Goal: Task Accomplishment & Management: Use online tool/utility

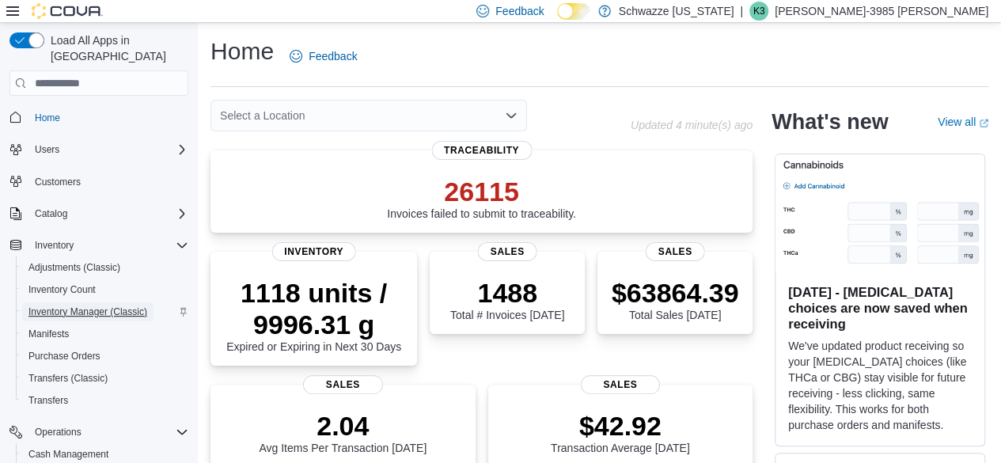
click at [122, 306] on span "Inventory Manager (Classic)" at bounding box center [87, 312] width 119 height 13
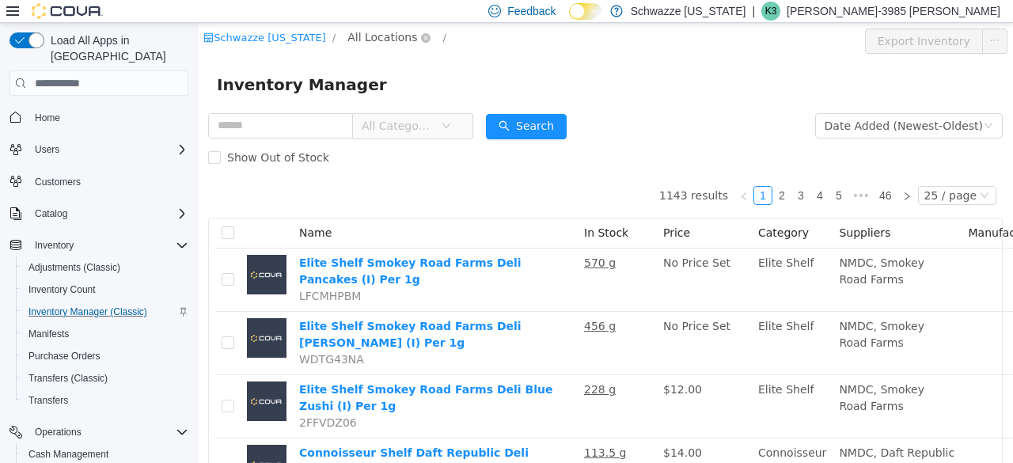
click at [372, 41] on span "All Locations" at bounding box center [382, 36] width 70 height 17
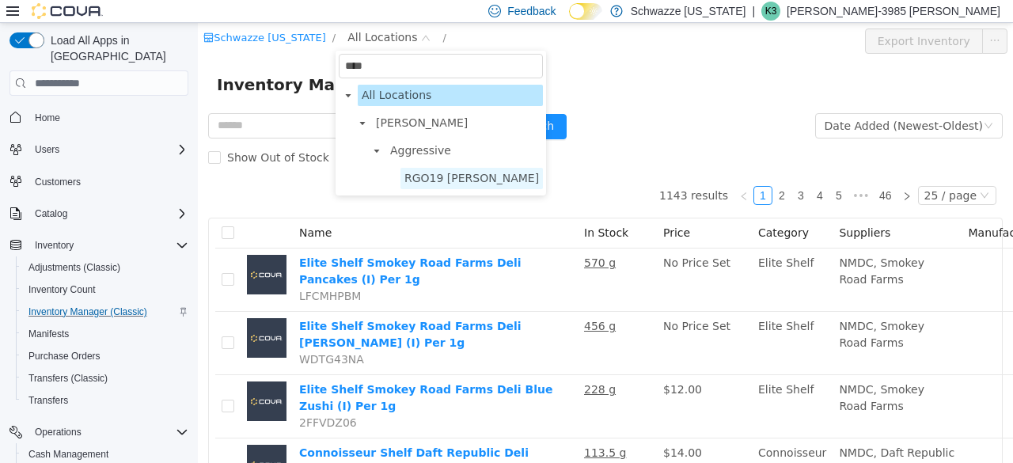
type input "****"
click at [430, 184] on span "RGO19 [PERSON_NAME]" at bounding box center [471, 178] width 135 height 13
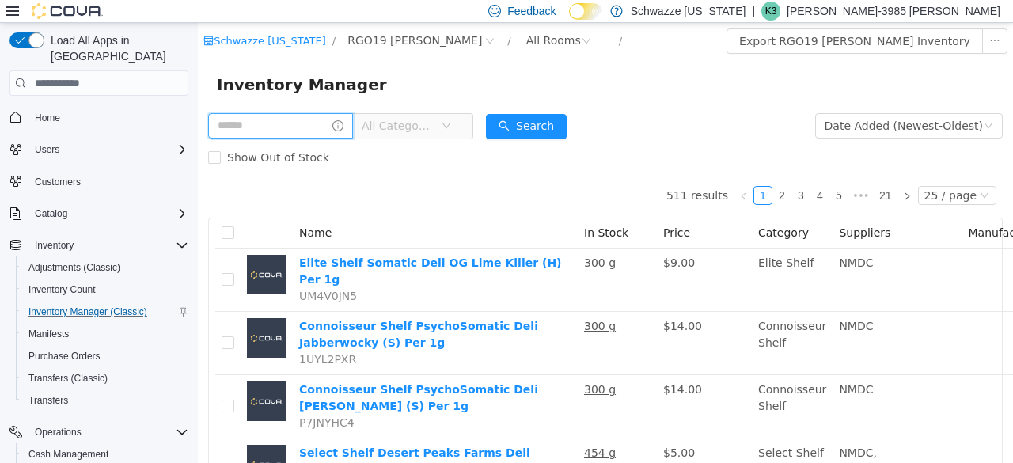
click at [299, 127] on input "text" at bounding box center [280, 125] width 145 height 25
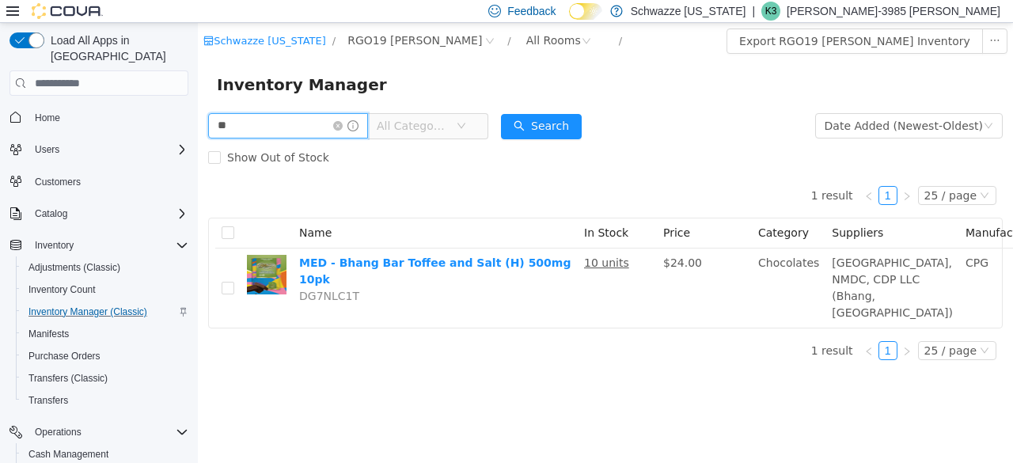
type input "*"
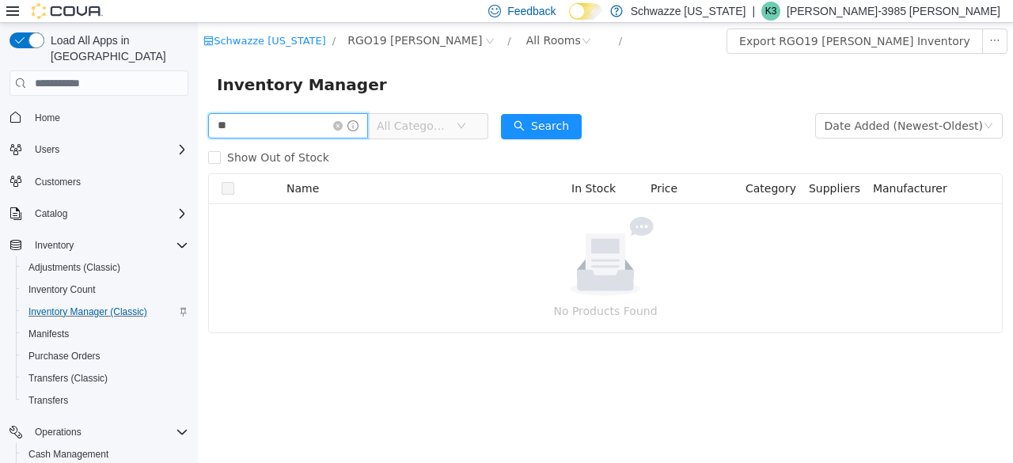
type input "*"
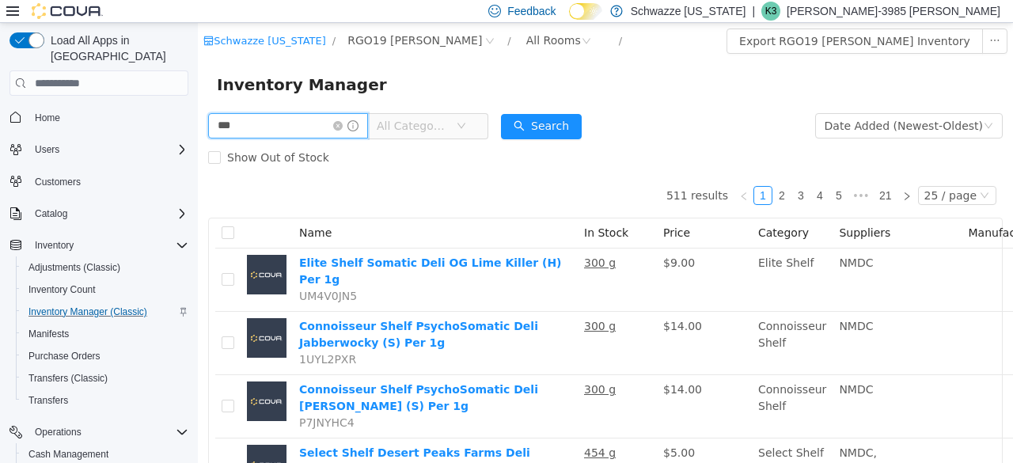
type input "******"
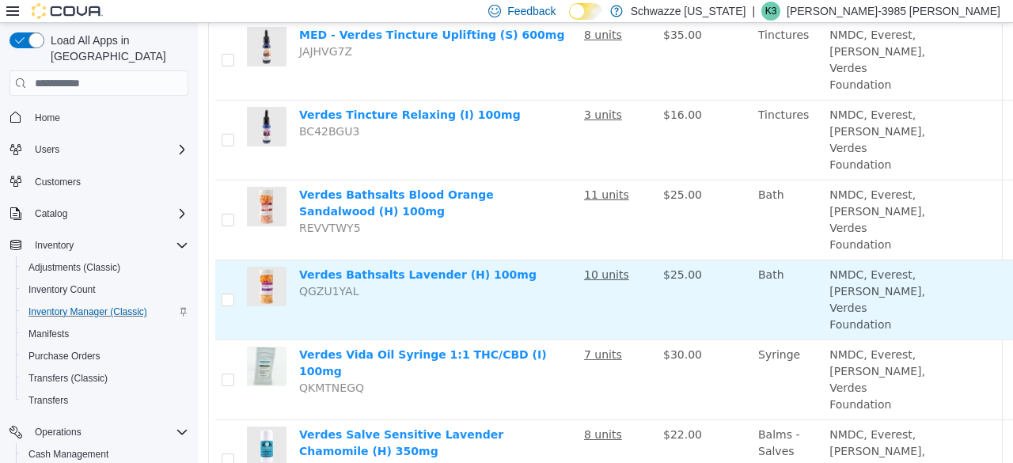
scroll to position [928, 112]
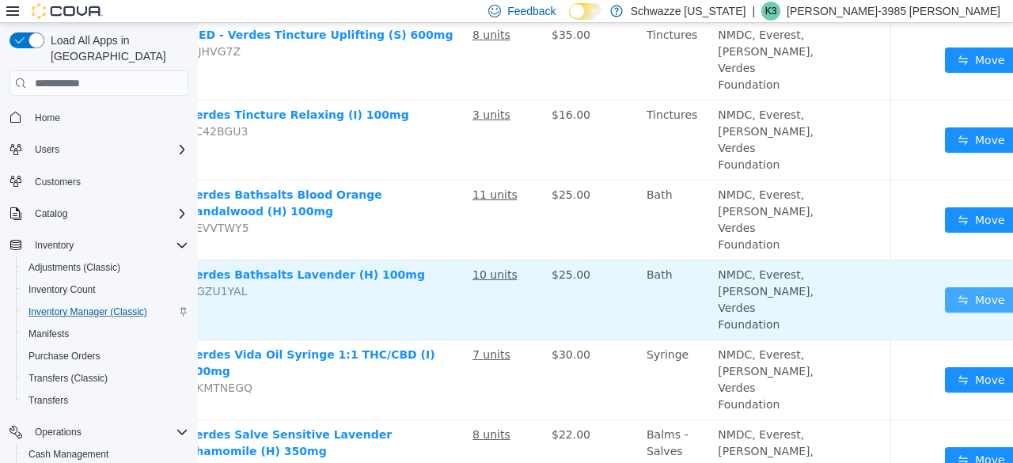
click at [945, 313] on button "Move" at bounding box center [981, 299] width 73 height 25
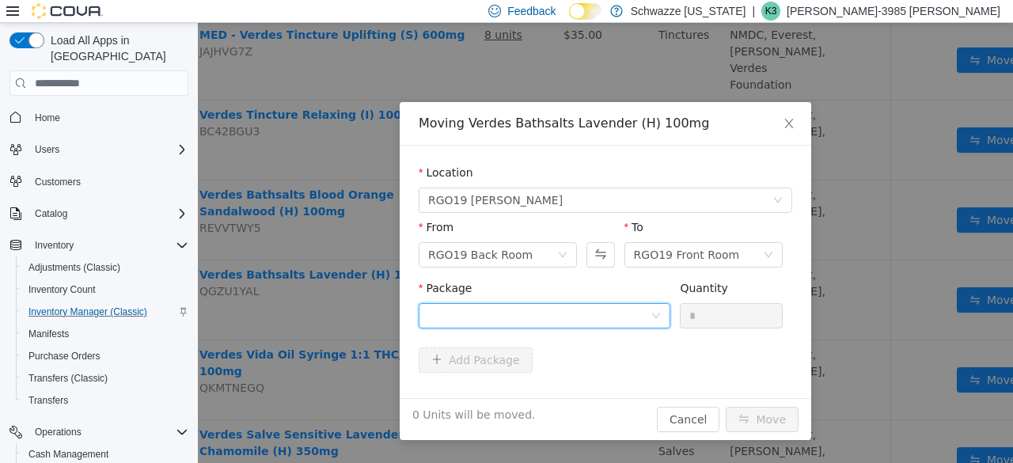
click at [577, 317] on div at bounding box center [539, 316] width 222 height 24
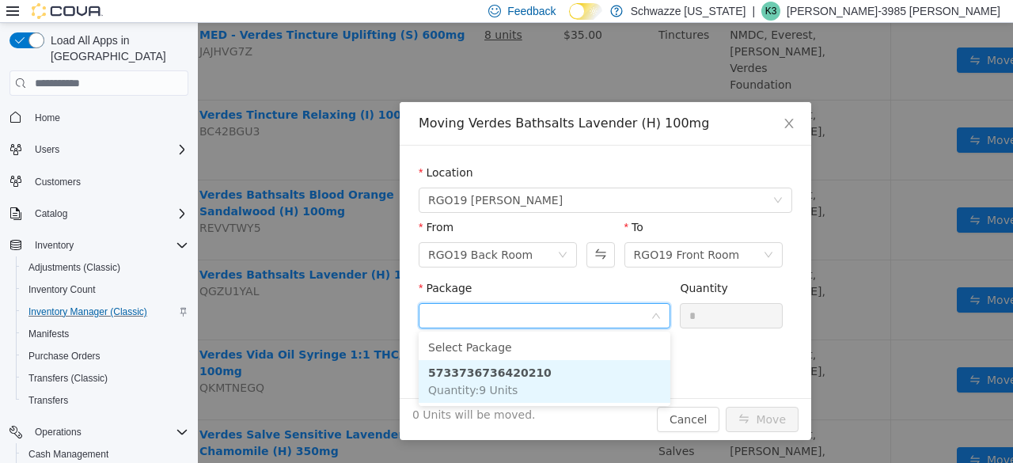
drag, startPoint x: 583, startPoint y: 369, endPoint x: 473, endPoint y: 370, distance: 109.2
click at [473, 370] on strong "5733736736420210" at bounding box center [489, 372] width 123 height 13
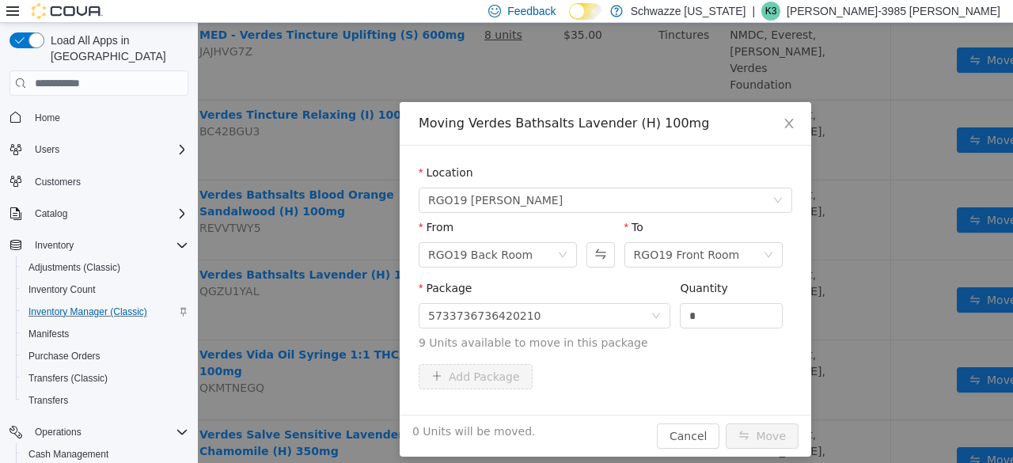
click at [704, 328] on div "Quantity *" at bounding box center [731, 307] width 103 height 55
click at [704, 326] on input "*" at bounding box center [731, 316] width 101 height 24
type input "*"
click at [740, 440] on button "Move" at bounding box center [762, 435] width 73 height 25
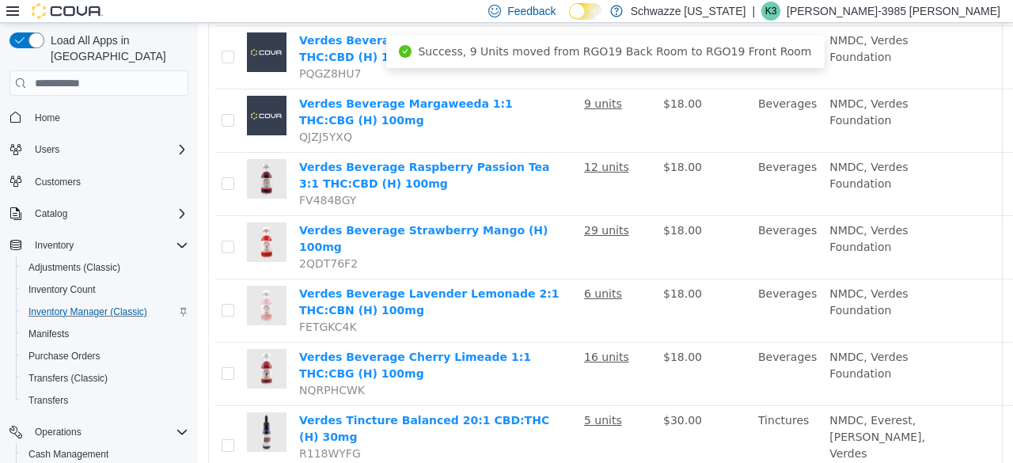
scroll to position [0, 0]
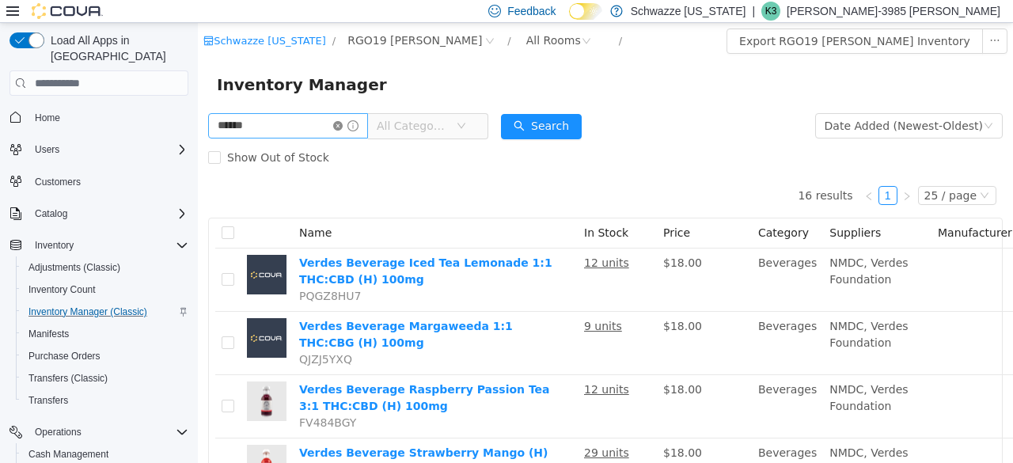
click at [343, 127] on icon "icon: close-circle" at bounding box center [337, 125] width 9 height 9
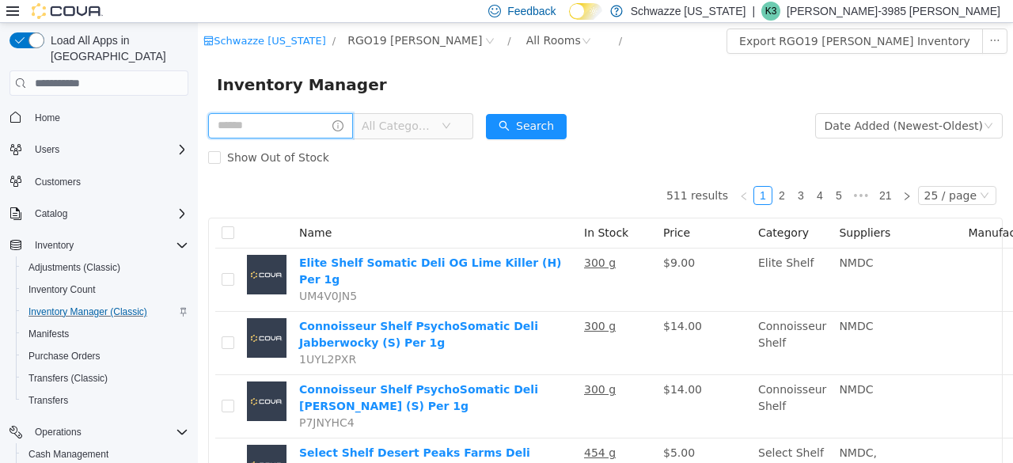
click at [314, 139] on input "text" at bounding box center [280, 125] width 145 height 25
type input "********"
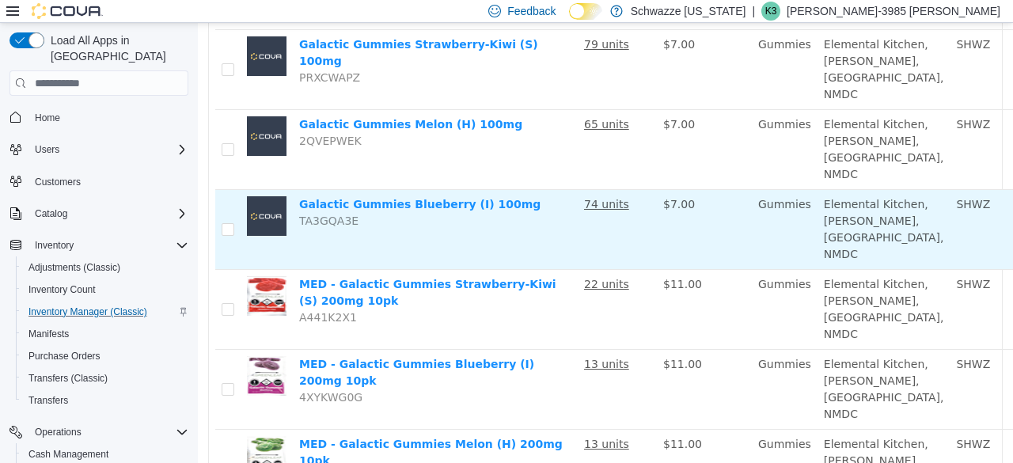
scroll to position [282, 103]
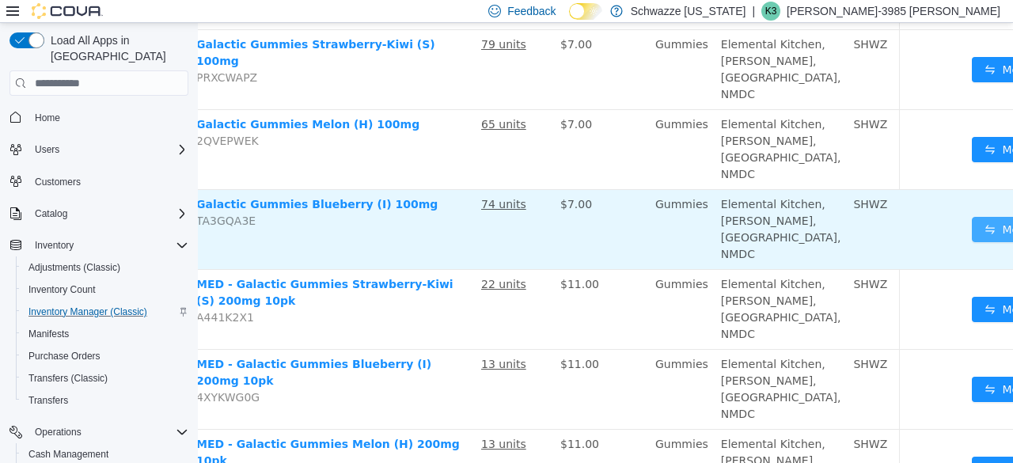
click at [972, 242] on button "Move" at bounding box center [1008, 229] width 73 height 25
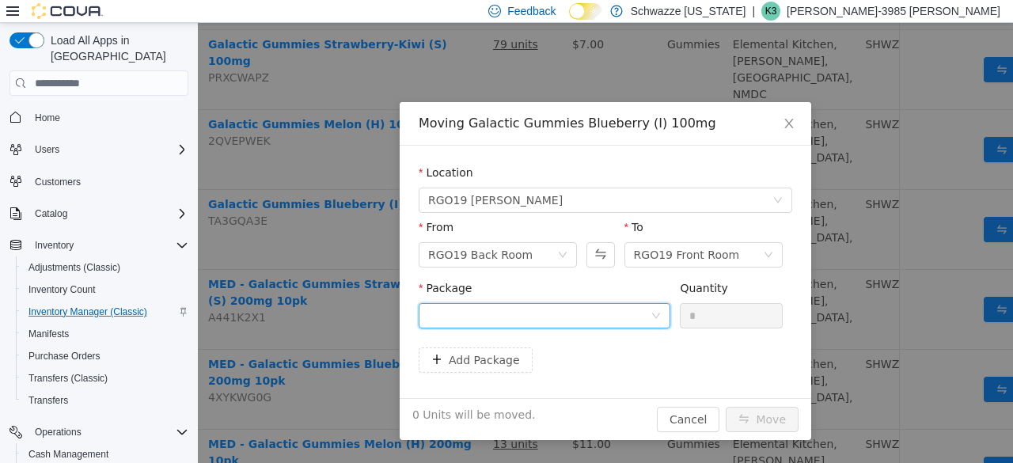
click at [598, 314] on div at bounding box center [539, 316] width 222 height 24
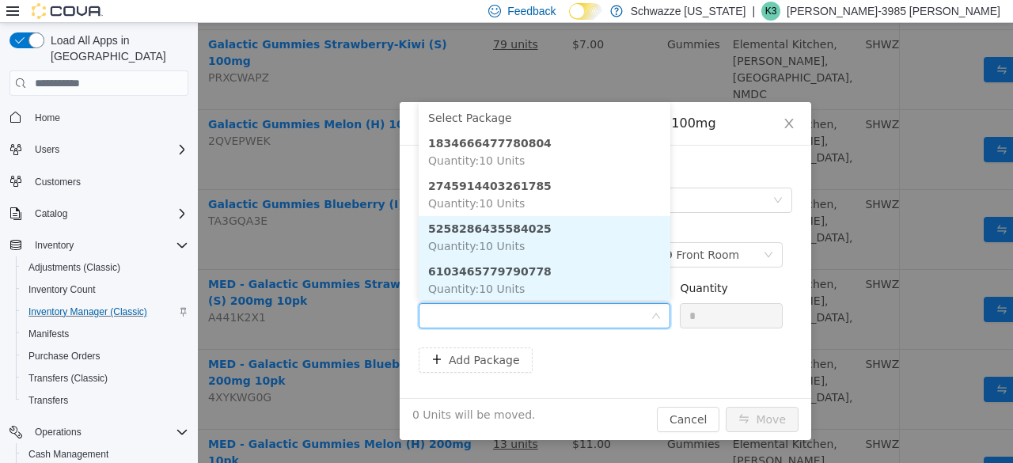
scroll to position [2, 0]
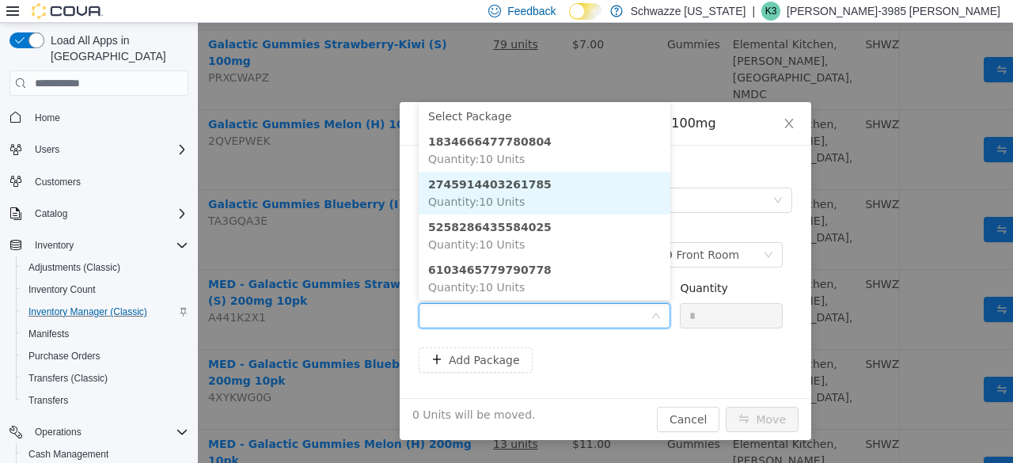
click at [579, 188] on li "2745914403261785 Quantity : 10 Units" at bounding box center [545, 193] width 252 height 43
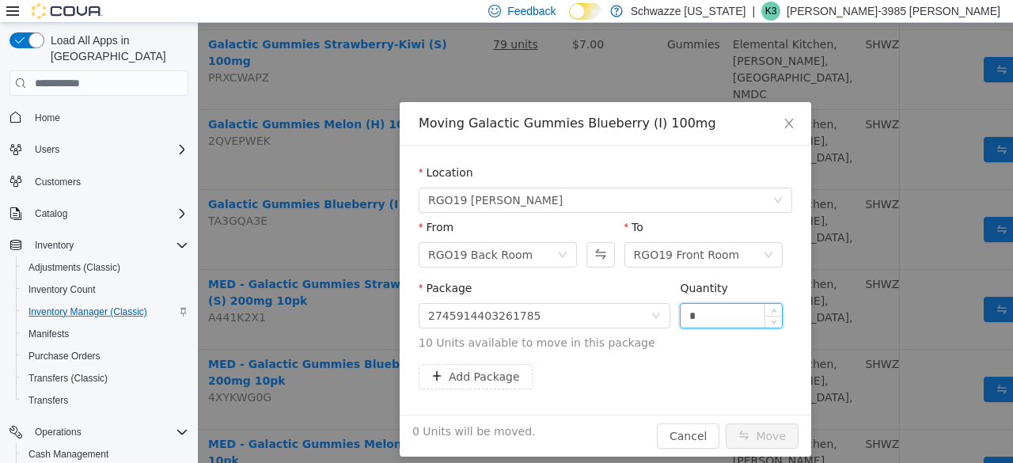
click at [681, 310] on input "*" at bounding box center [731, 316] width 101 height 24
type input "**"
click at [754, 445] on button "Move" at bounding box center [762, 435] width 73 height 25
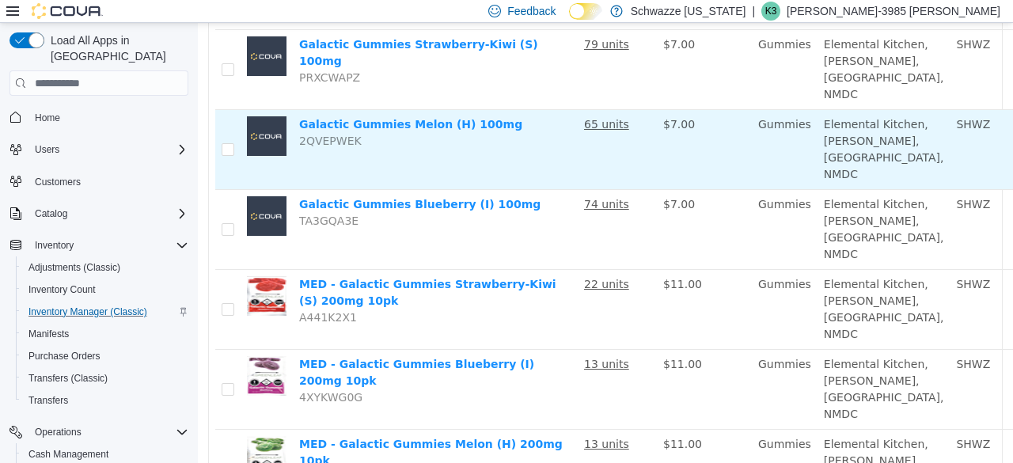
scroll to position [0, 0]
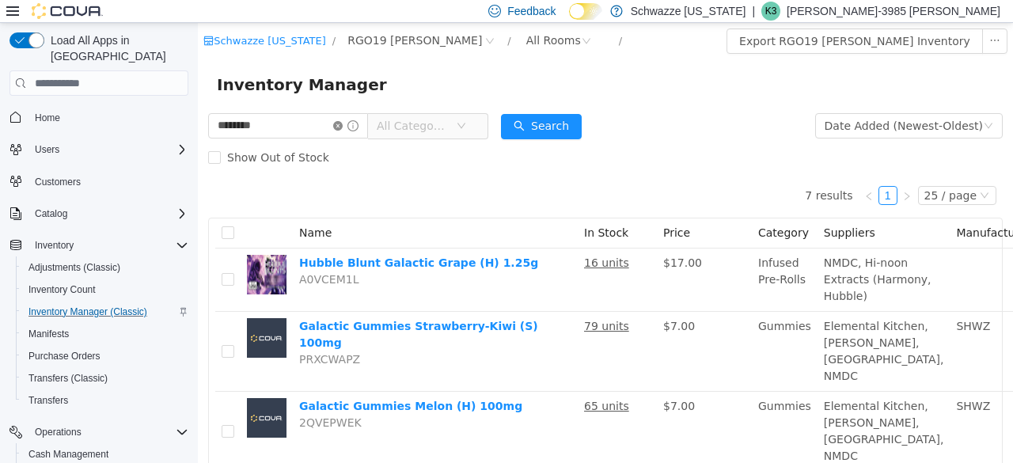
click at [343, 126] on icon "icon: close-circle" at bounding box center [337, 125] width 9 height 9
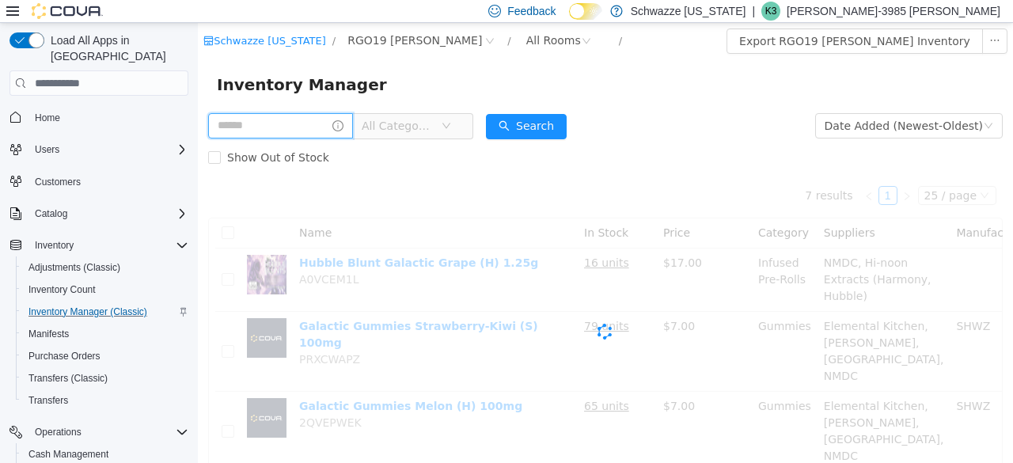
click at [317, 129] on input "text" at bounding box center [280, 125] width 145 height 25
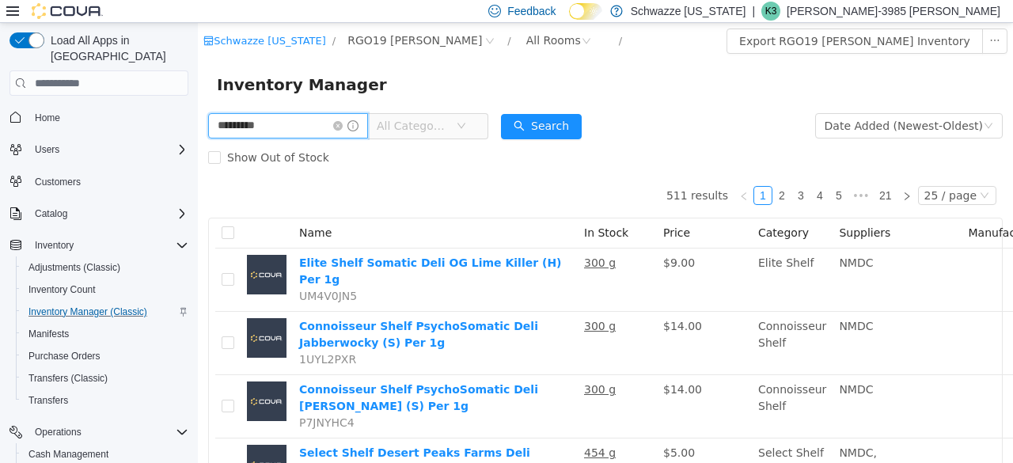
type input "*********"
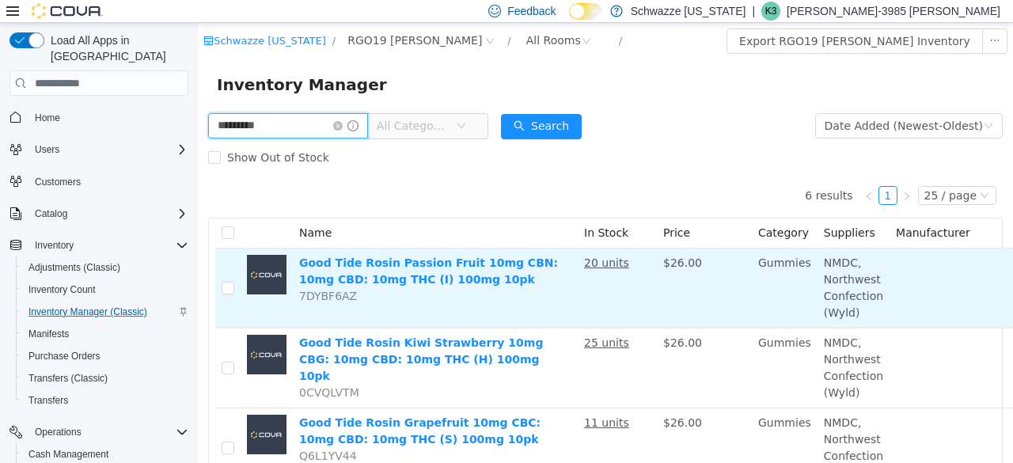
scroll to position [0, 105]
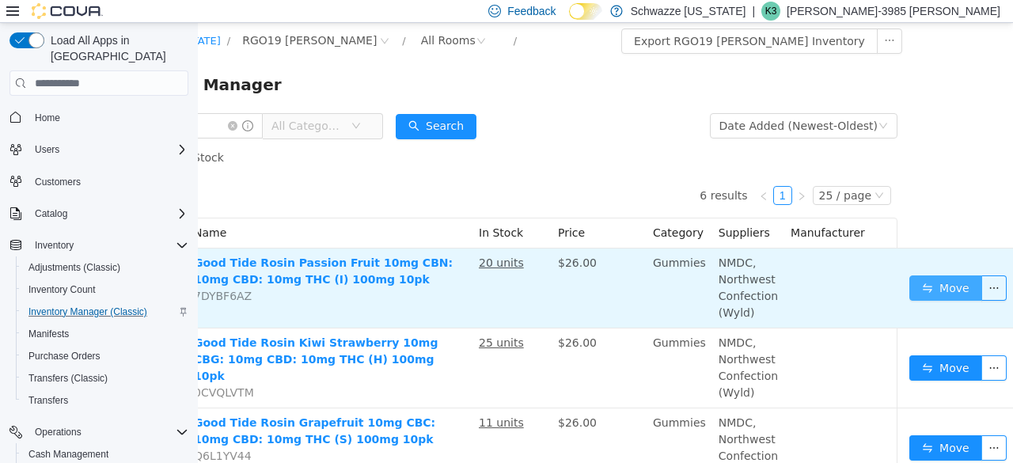
click at [910, 285] on button "Move" at bounding box center [945, 287] width 73 height 25
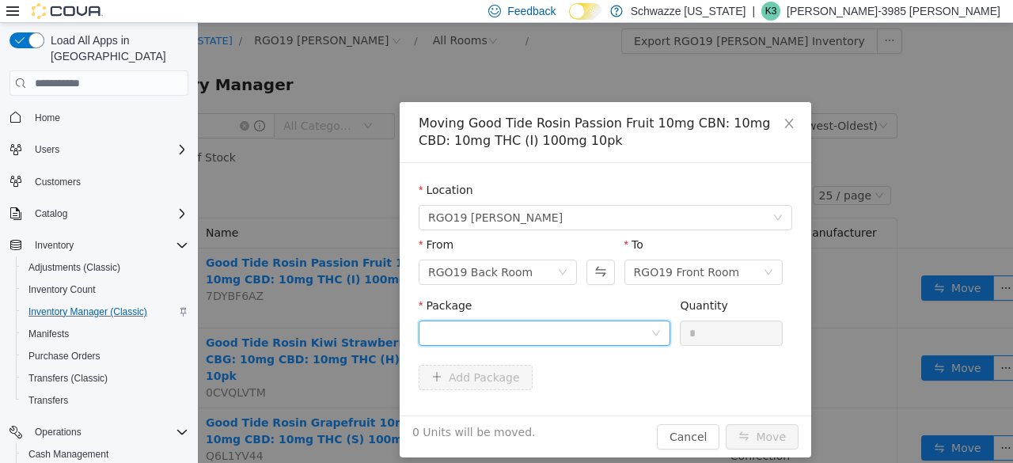
click at [592, 328] on div at bounding box center [539, 333] width 222 height 24
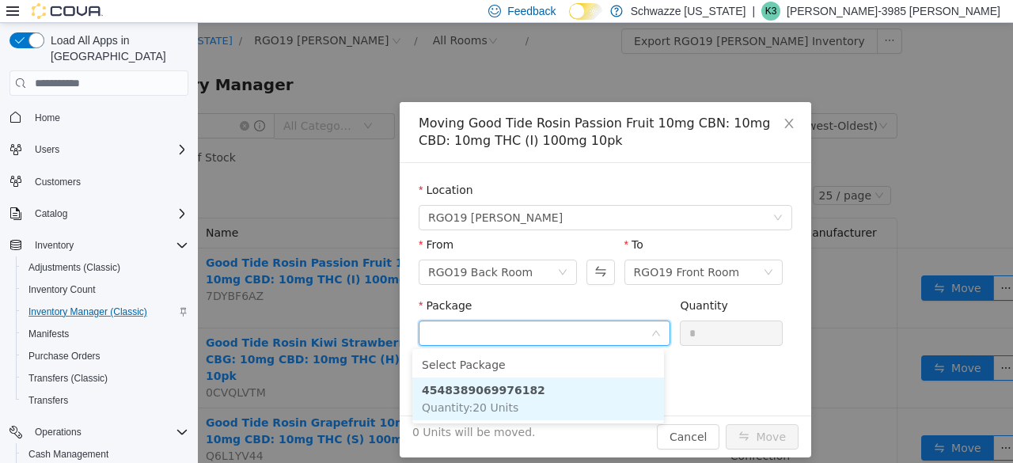
click at [548, 390] on li "4548389069976182 Quantity : 20 Units" at bounding box center [538, 399] width 252 height 43
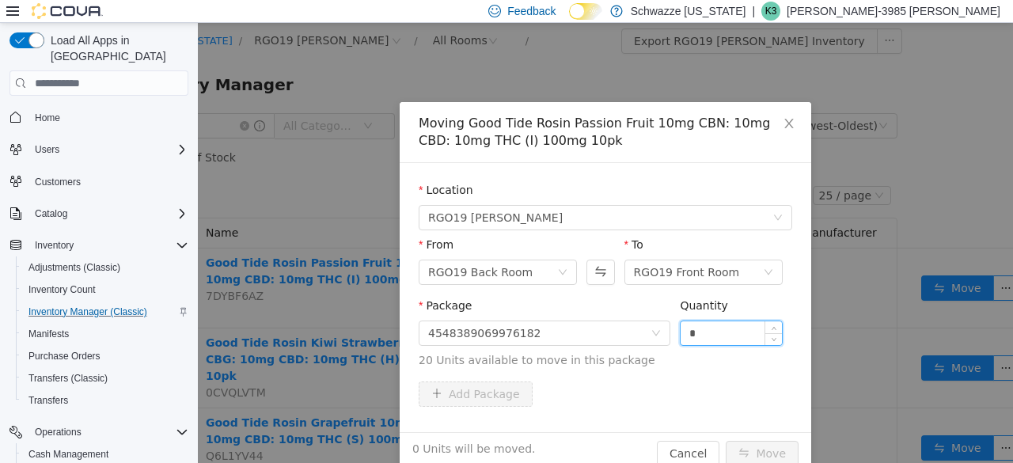
click at [681, 332] on input "*" at bounding box center [731, 333] width 101 height 24
type input "**"
click at [763, 456] on button "Move" at bounding box center [762, 453] width 73 height 25
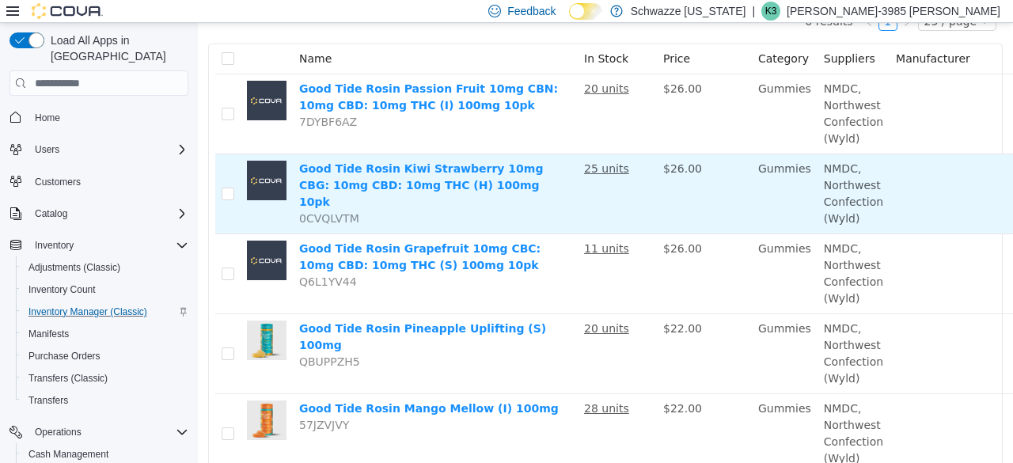
scroll to position [174, 105]
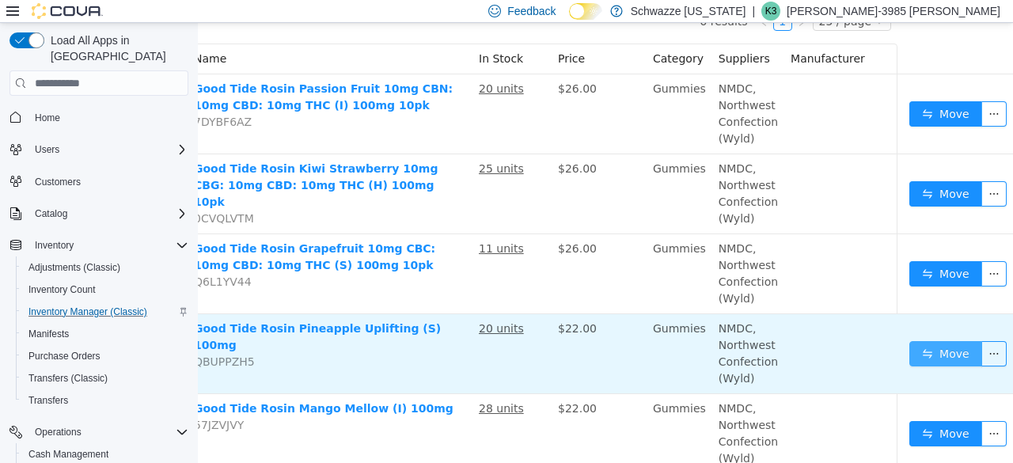
click at [909, 345] on button "Move" at bounding box center [945, 353] width 73 height 25
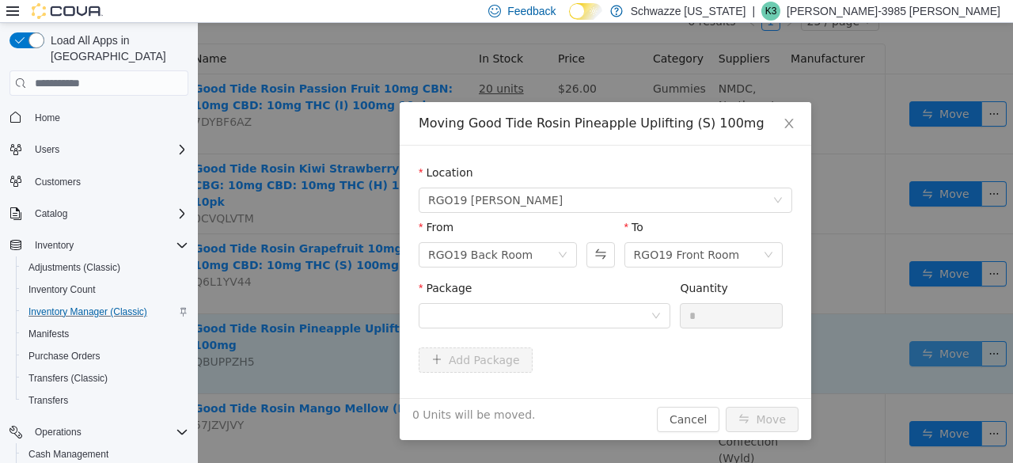
scroll to position [174, 93]
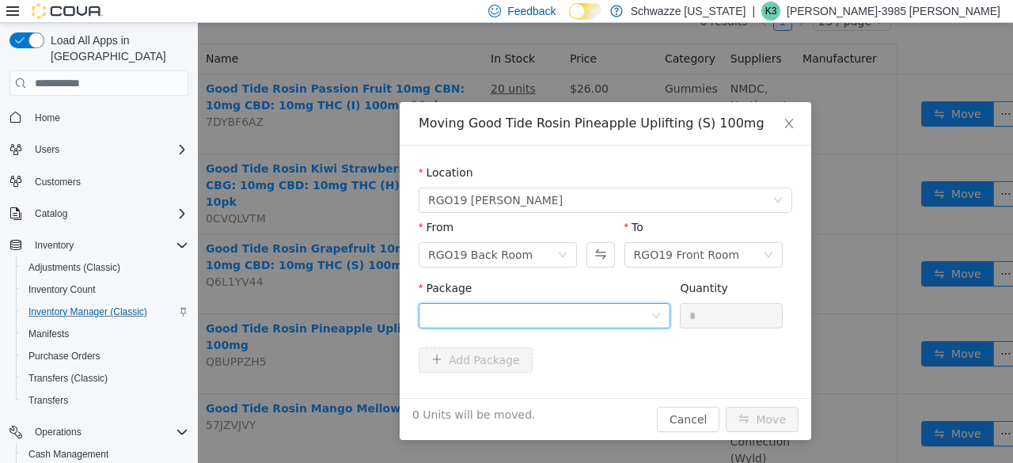
click at [586, 307] on div at bounding box center [539, 316] width 222 height 24
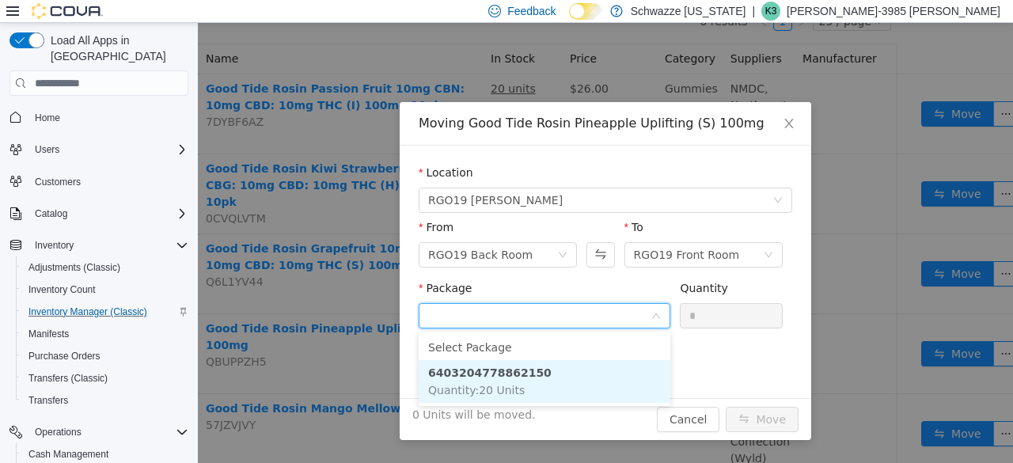
click at [562, 374] on li "6403204778862150 Quantity : 20 Units" at bounding box center [545, 381] width 252 height 43
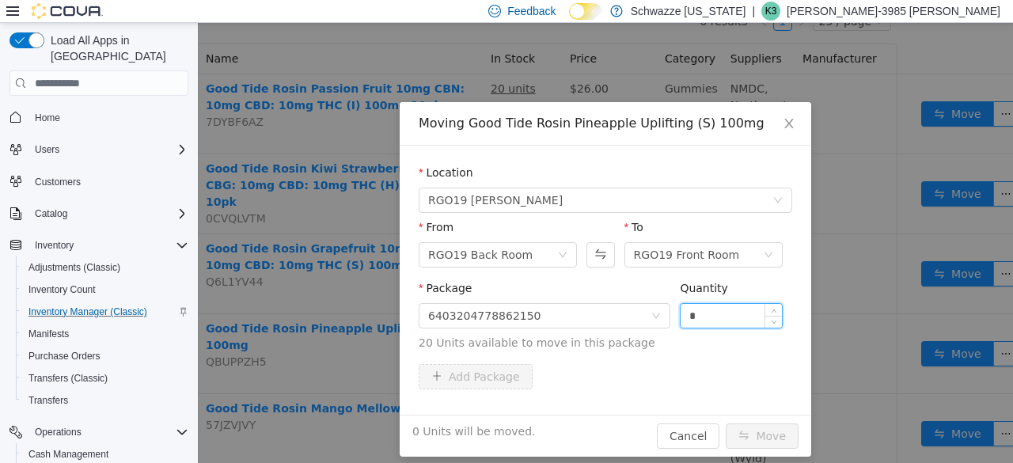
click at [684, 313] on input "*" at bounding box center [731, 316] width 101 height 24
type input "**"
click at [765, 439] on button "Move" at bounding box center [762, 435] width 73 height 25
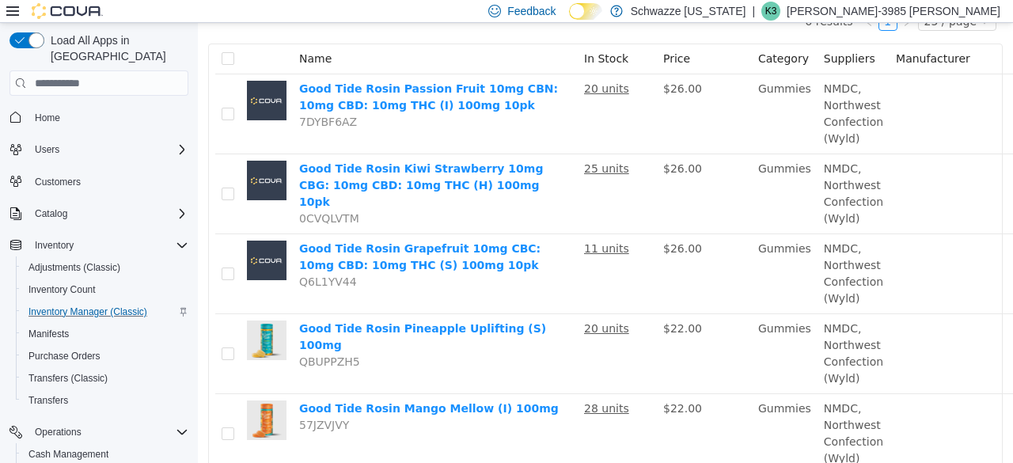
scroll to position [0, 0]
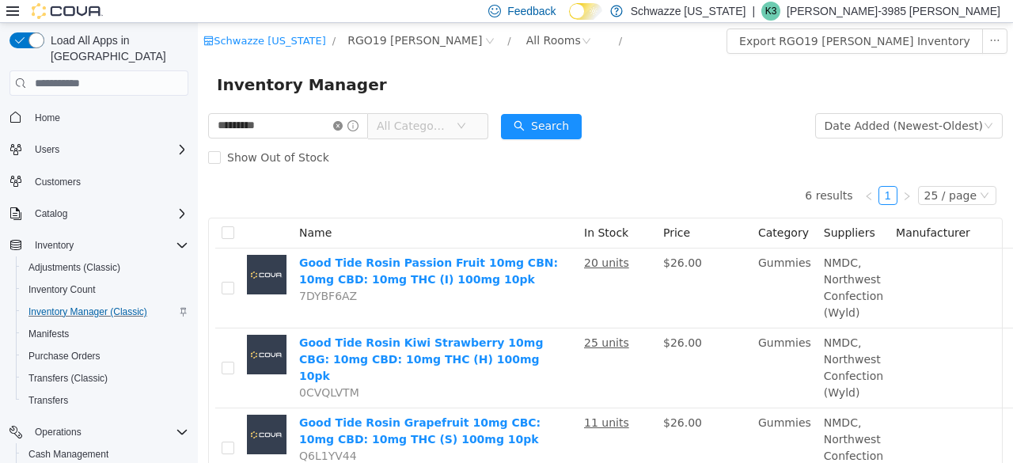
click at [343, 129] on icon "icon: close-circle" at bounding box center [337, 125] width 9 height 9
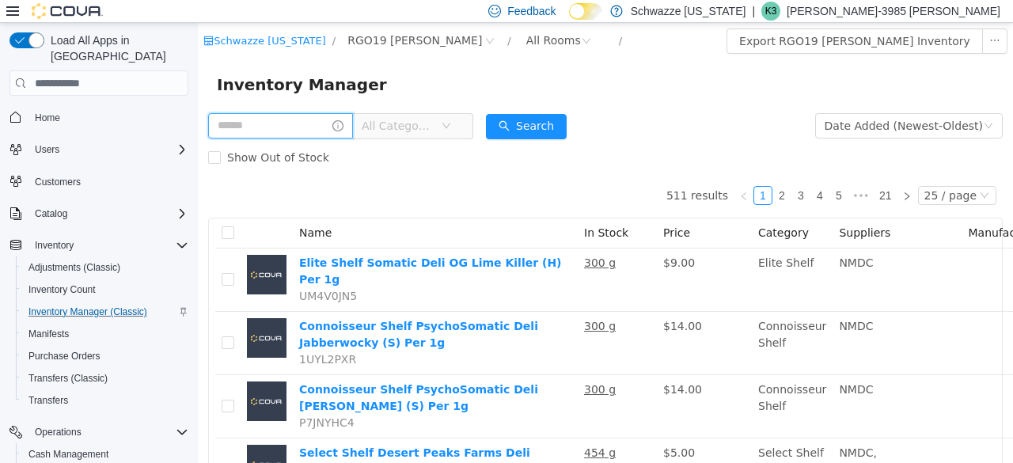
click at [314, 131] on input "text" at bounding box center [280, 125] width 145 height 25
type input "****"
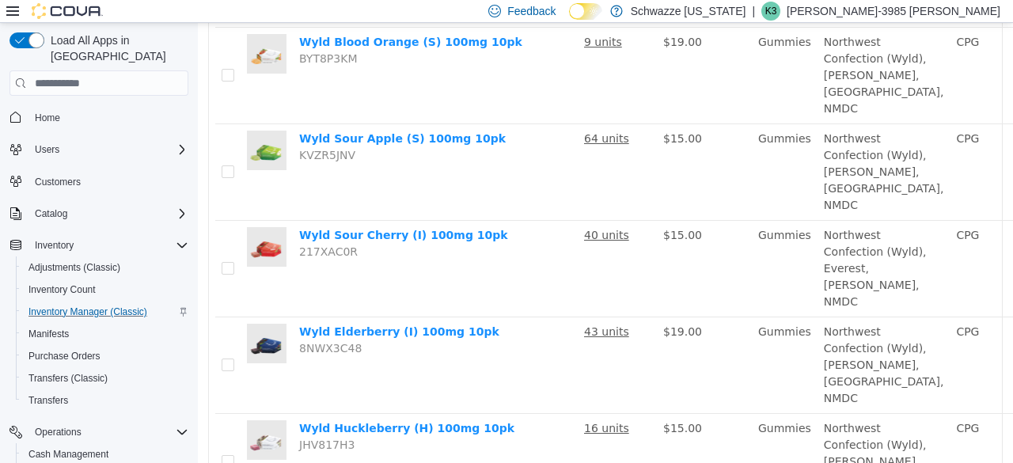
scroll to position [710, 105]
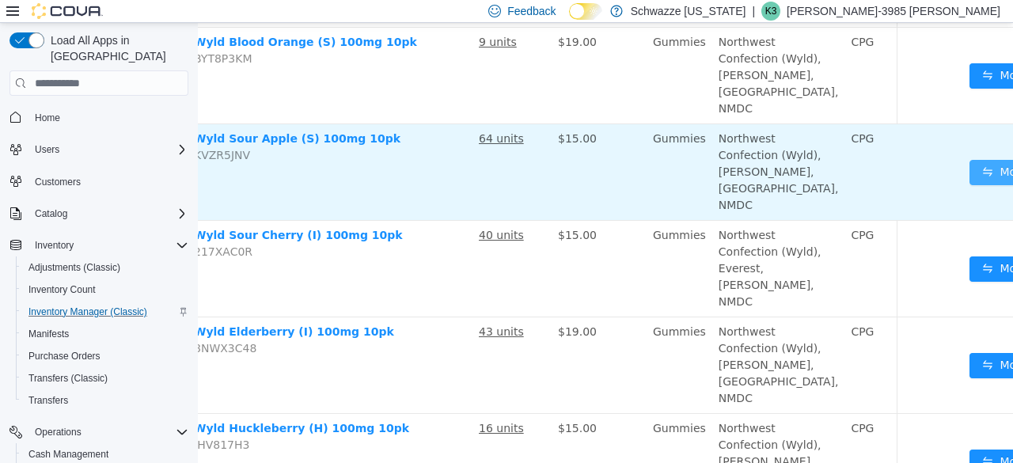
click at [970, 185] on button "Move" at bounding box center [1006, 172] width 73 height 25
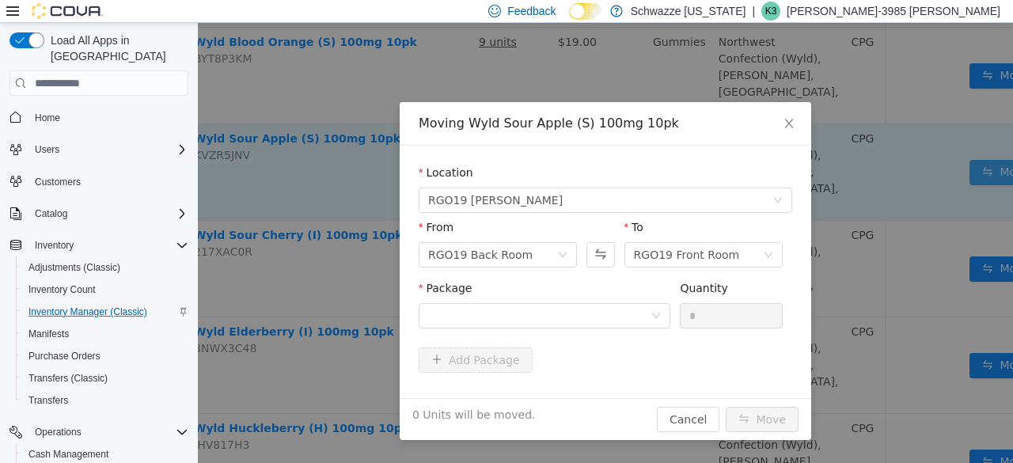
scroll to position [710, 93]
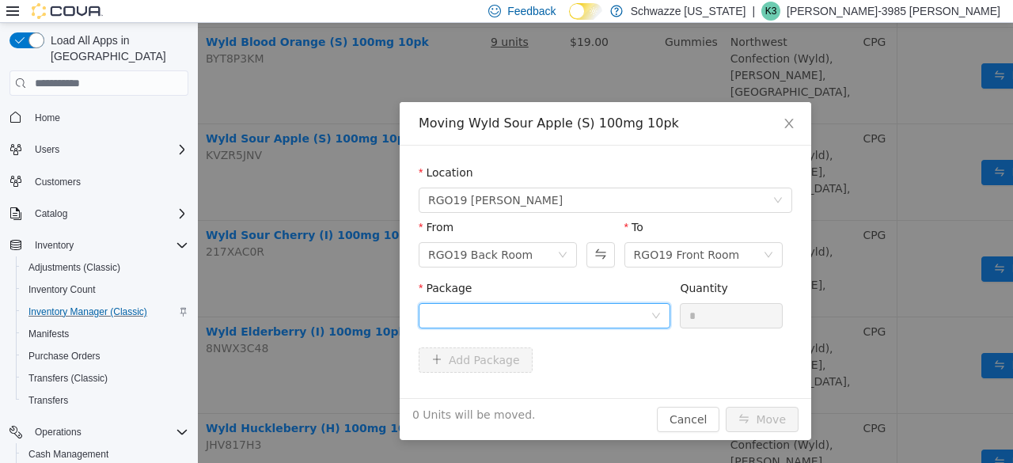
click at [583, 316] on div at bounding box center [539, 316] width 222 height 24
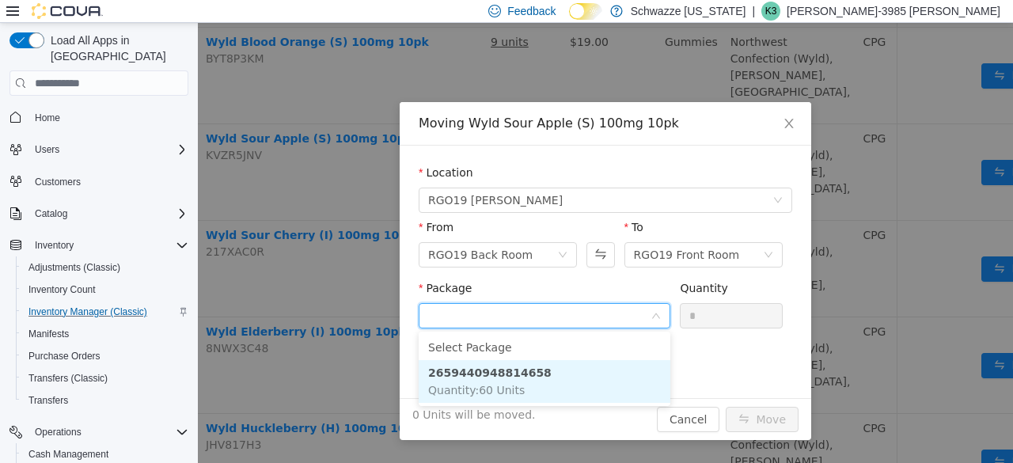
click at [579, 377] on li "2659440948814658 Quantity : 60 Units" at bounding box center [545, 381] width 252 height 43
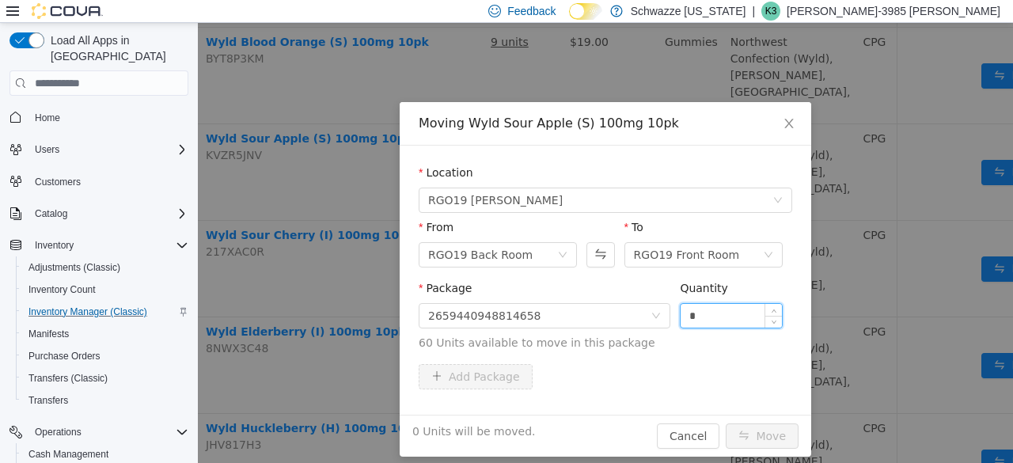
click at [698, 317] on input "*" at bounding box center [731, 316] width 101 height 24
type input "*"
type input "**"
click at [777, 431] on button "Move" at bounding box center [762, 435] width 73 height 25
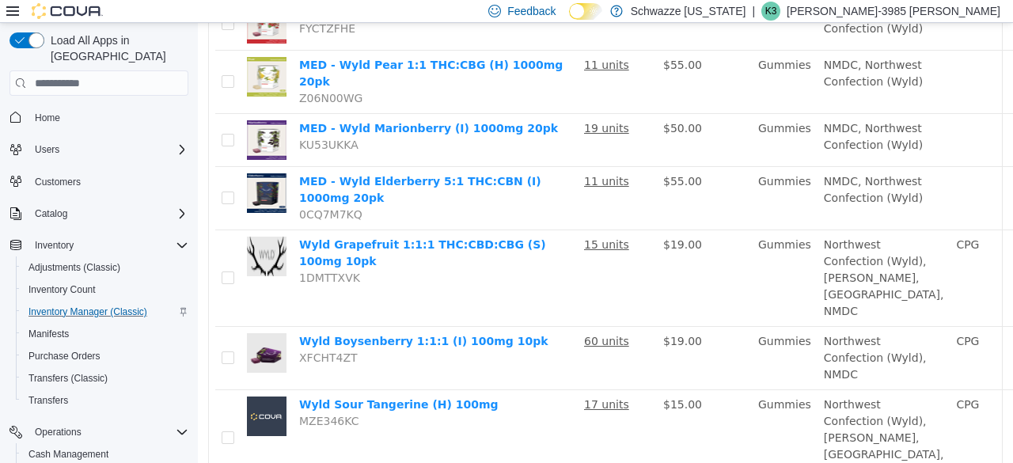
scroll to position [0, 0]
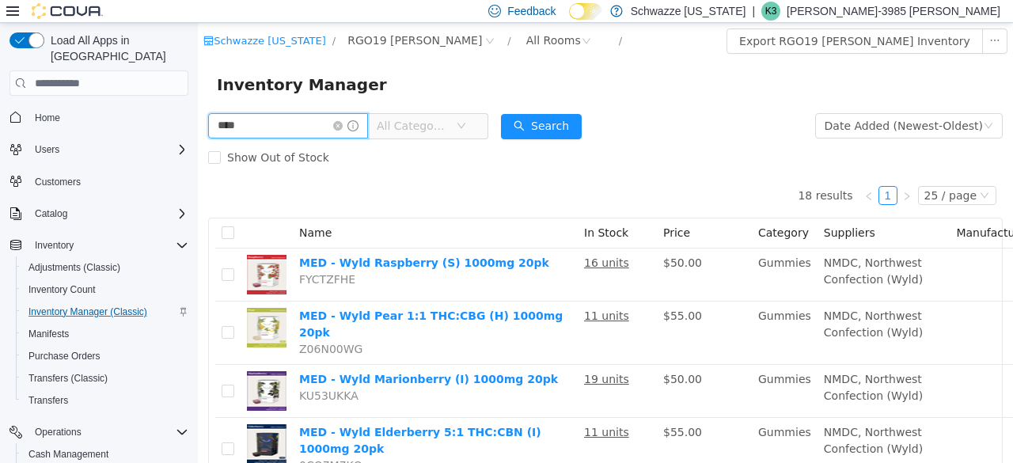
click at [356, 135] on input "****" at bounding box center [288, 125] width 160 height 25
click at [343, 128] on icon "icon: close-circle" at bounding box center [337, 125] width 9 height 9
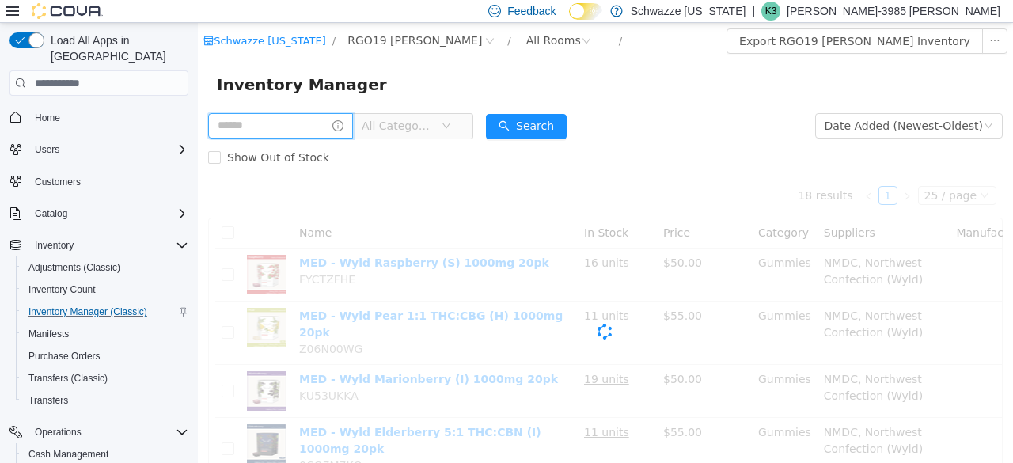
click at [282, 125] on input "text" at bounding box center [280, 125] width 145 height 25
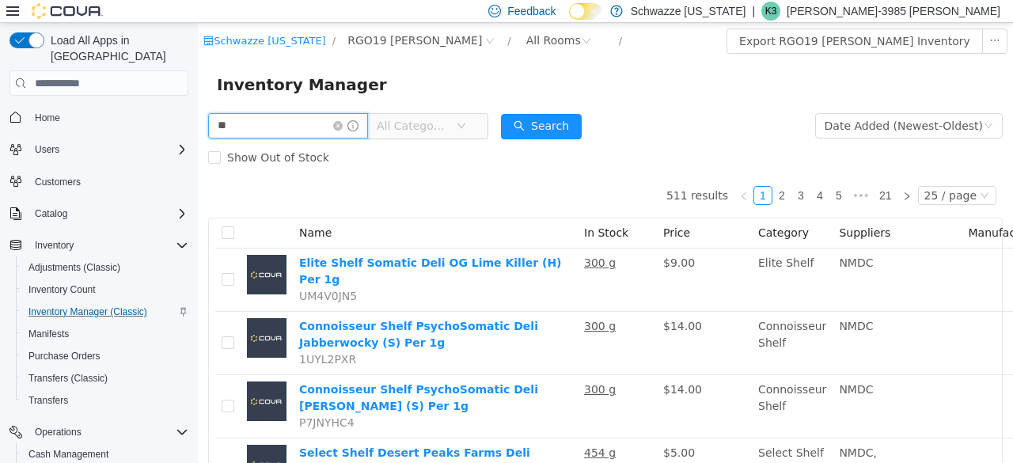
type input "*******"
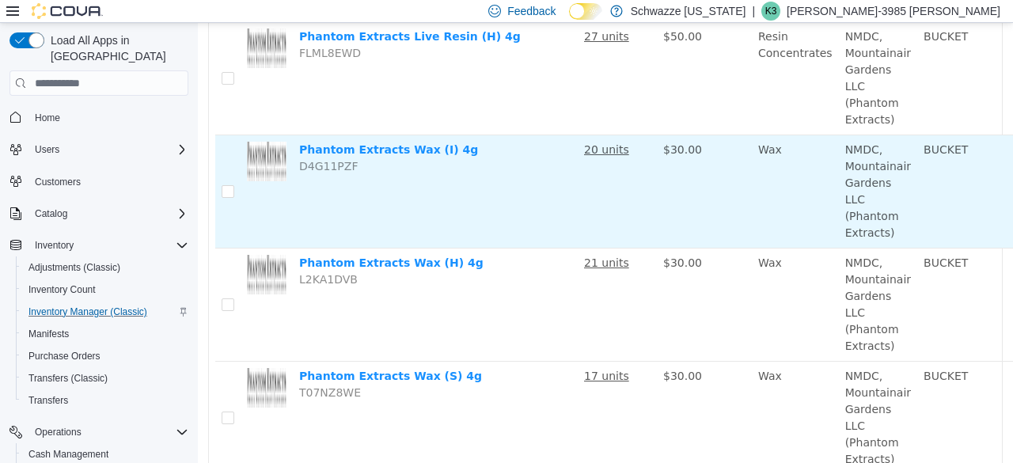
scroll to position [453, 130]
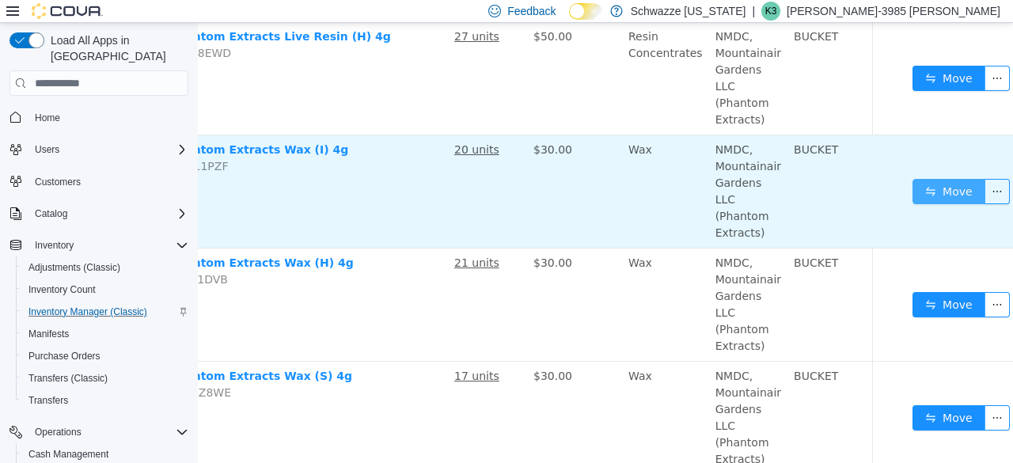
click at [928, 184] on button "Move" at bounding box center [949, 191] width 73 height 25
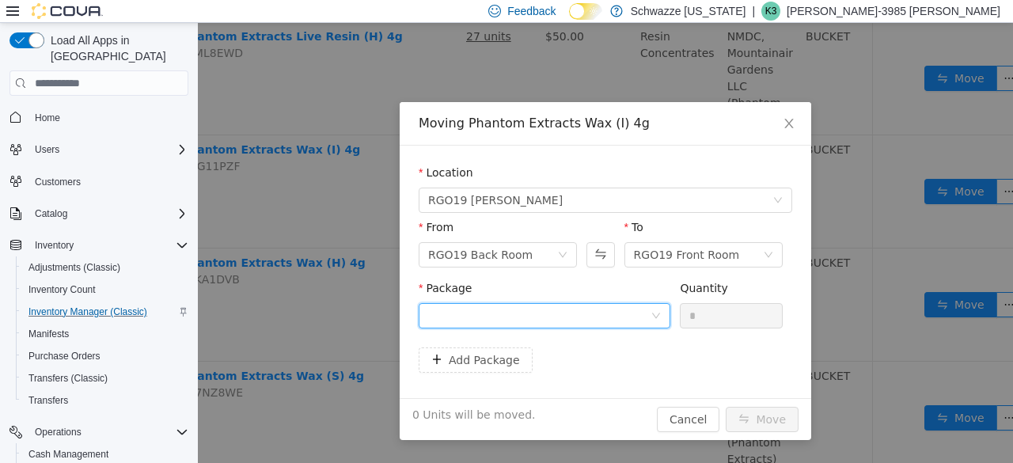
click at [655, 311] on icon "icon: down" at bounding box center [655, 315] width 9 height 9
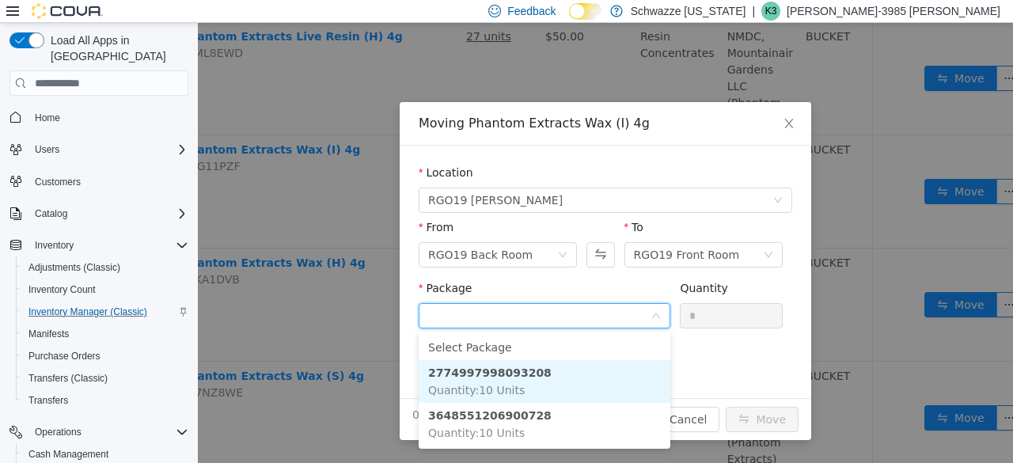
click at [570, 375] on li "2774997998093208 Quantity : 10 Units" at bounding box center [545, 381] width 252 height 43
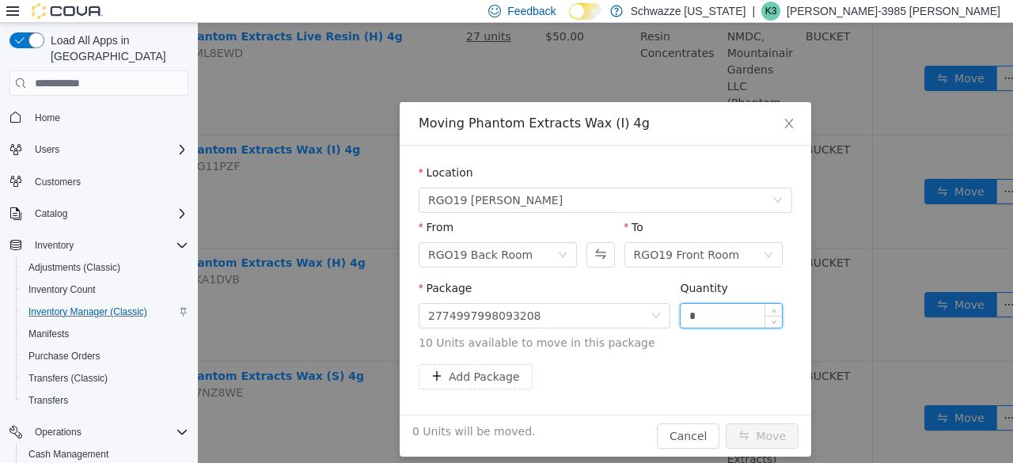
click at [681, 313] on input "*" at bounding box center [731, 316] width 101 height 24
type input "**"
click at [777, 431] on button "Move" at bounding box center [762, 435] width 73 height 25
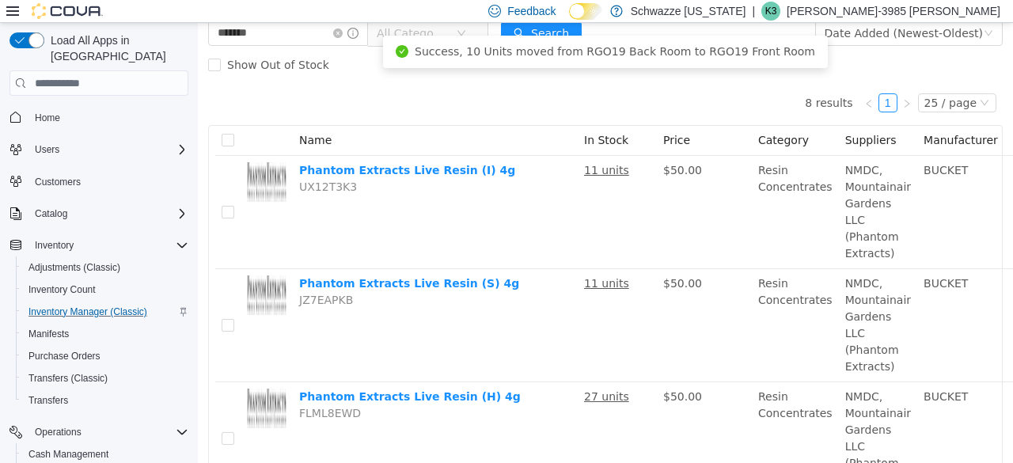
scroll to position [0, 0]
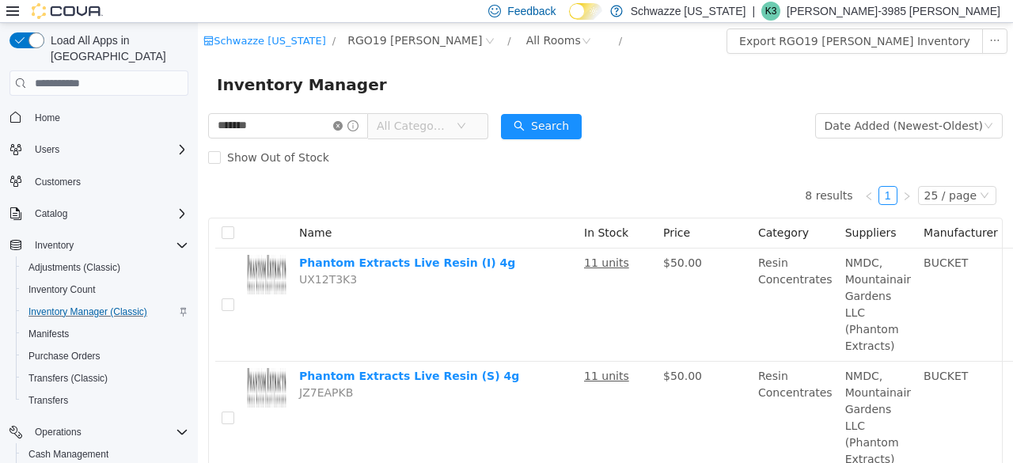
click at [343, 127] on icon "icon: close-circle" at bounding box center [337, 125] width 9 height 9
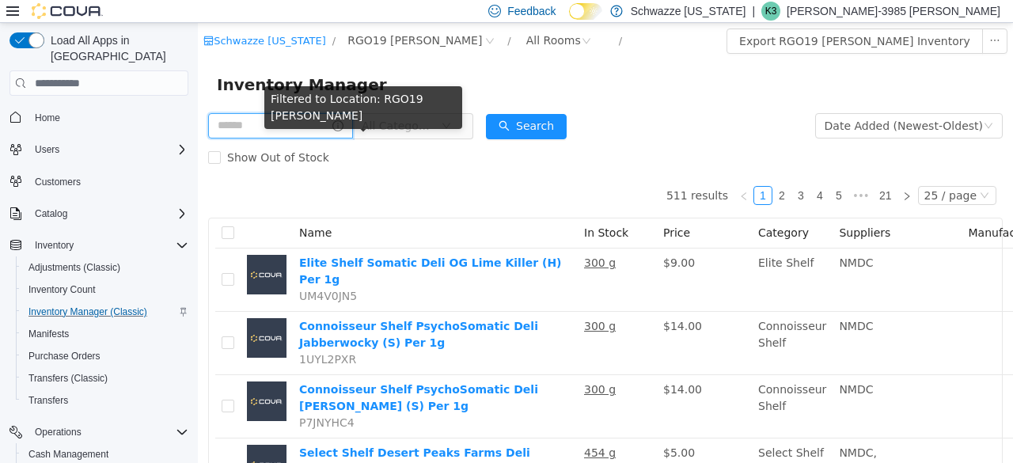
click at [296, 134] on input "text" at bounding box center [280, 125] width 145 height 25
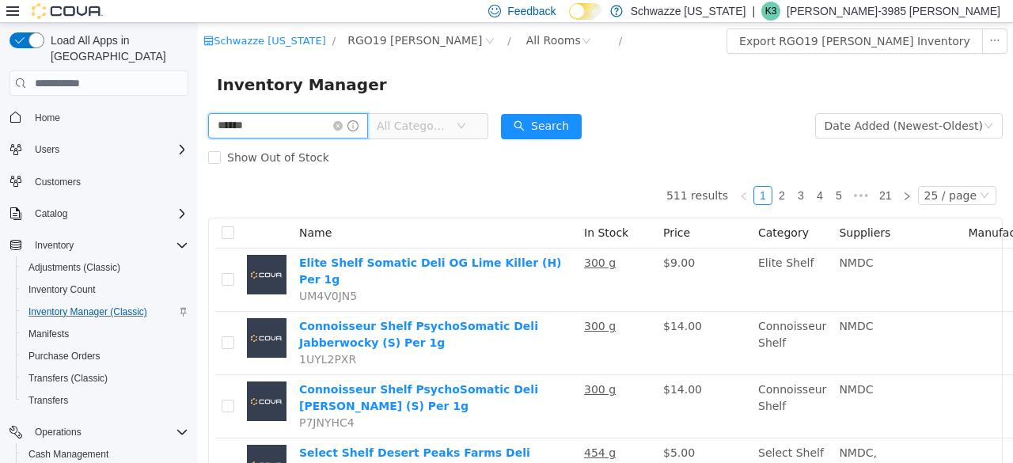
type input "******"
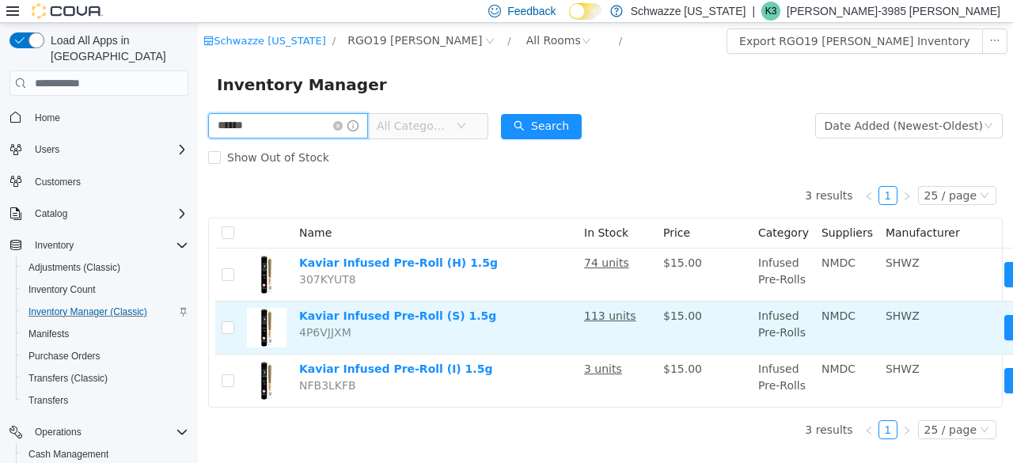
scroll to position [0, 98]
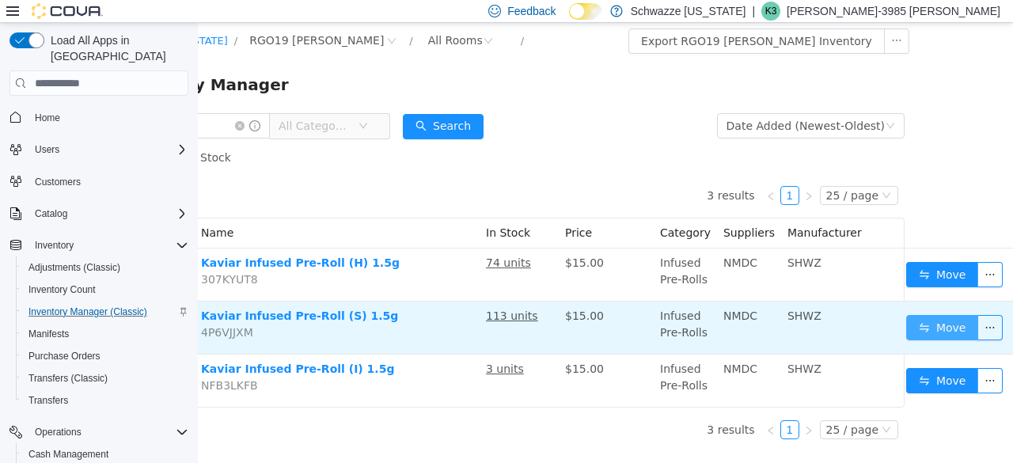
click at [951, 326] on button "Move" at bounding box center [942, 327] width 73 height 25
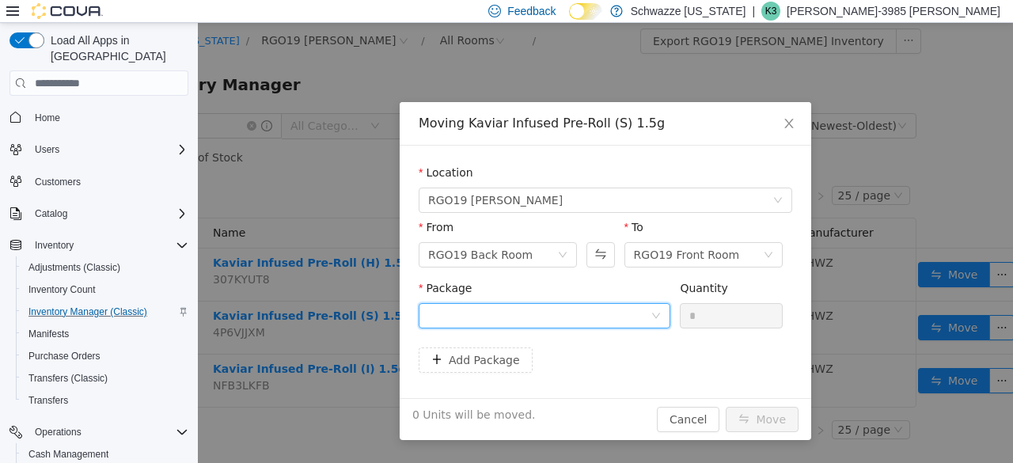
click at [616, 315] on div at bounding box center [539, 316] width 222 height 24
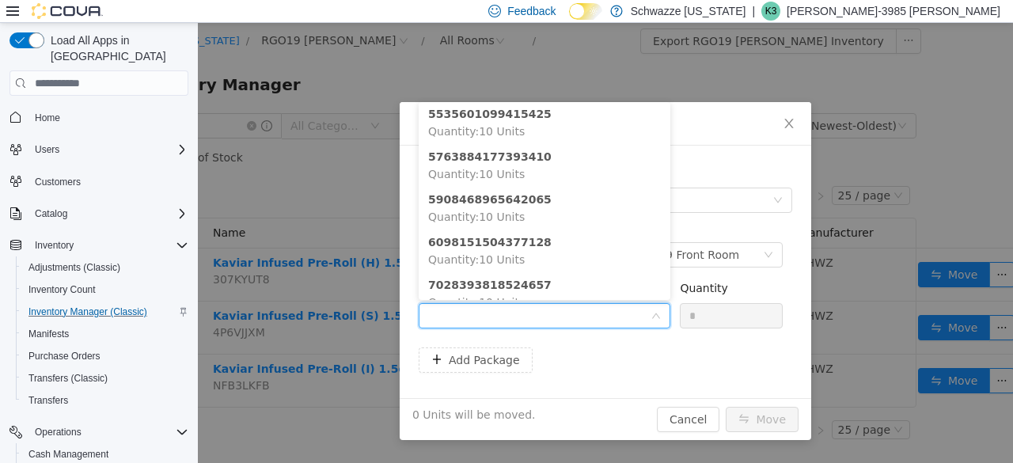
scroll to position [287, 0]
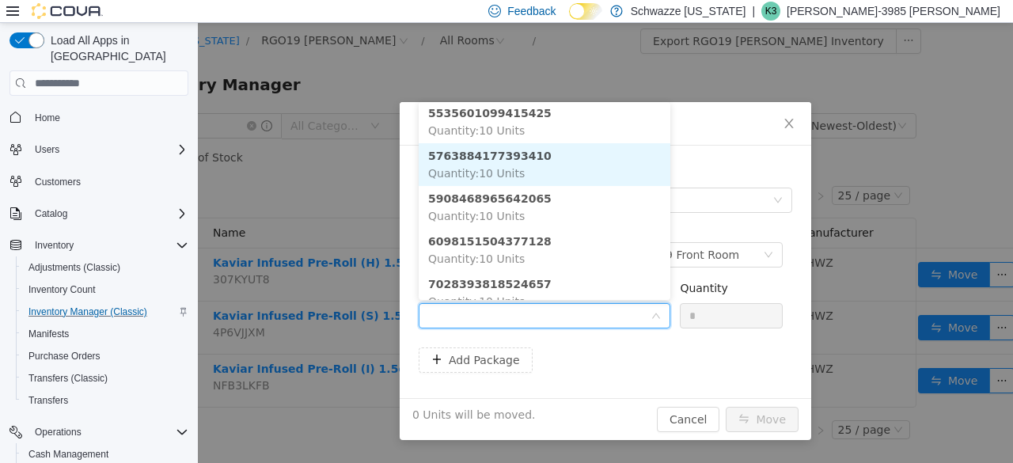
click at [557, 169] on li "5763884177393410 Quantity : 10 Units" at bounding box center [545, 164] width 252 height 43
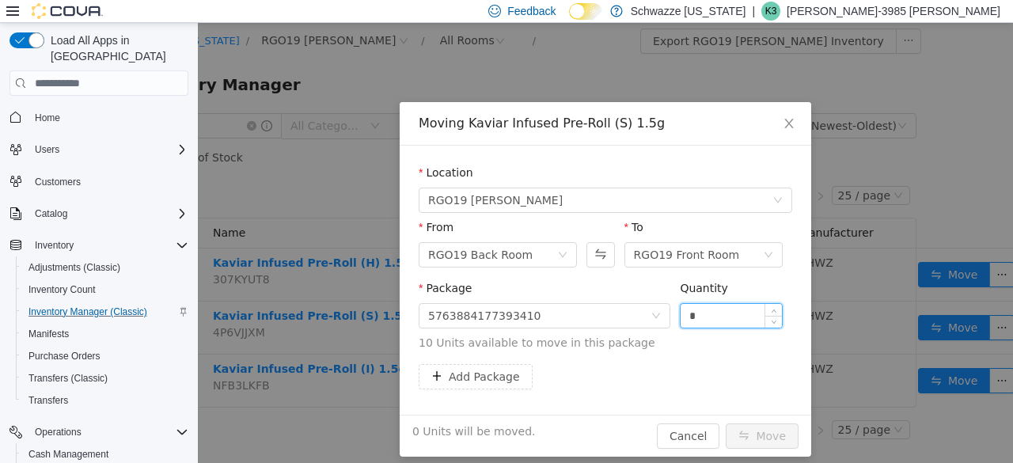
click at [681, 315] on input "*" at bounding box center [731, 316] width 101 height 24
type input "**"
click at [753, 426] on button "Move" at bounding box center [762, 435] width 73 height 25
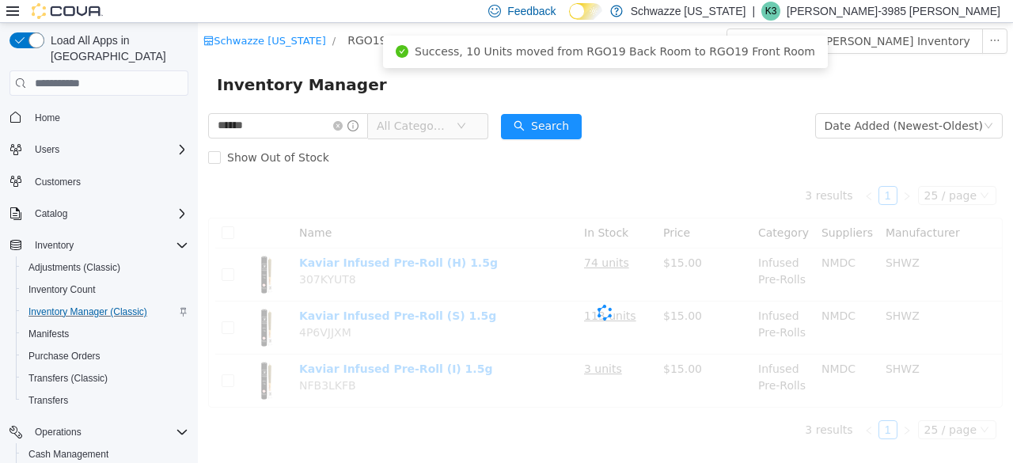
scroll to position [0, 0]
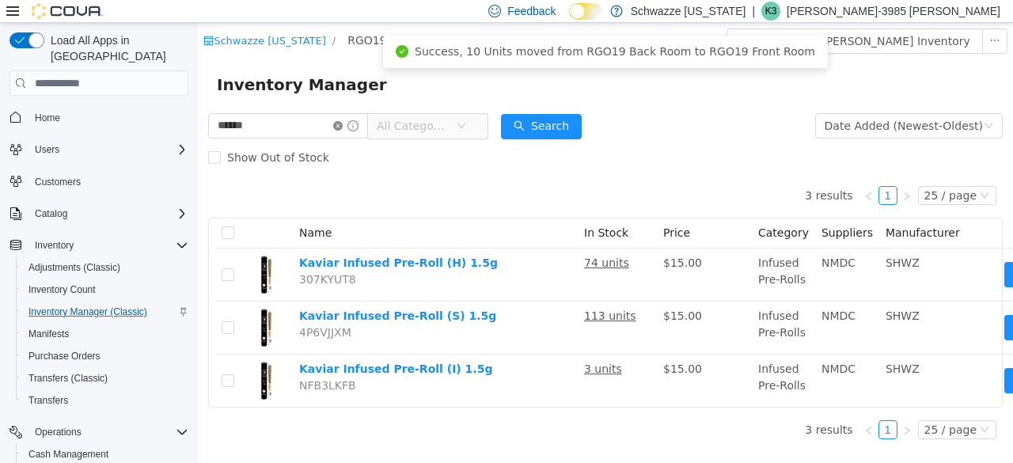
click at [343, 126] on icon "icon: close-circle" at bounding box center [337, 125] width 9 height 9
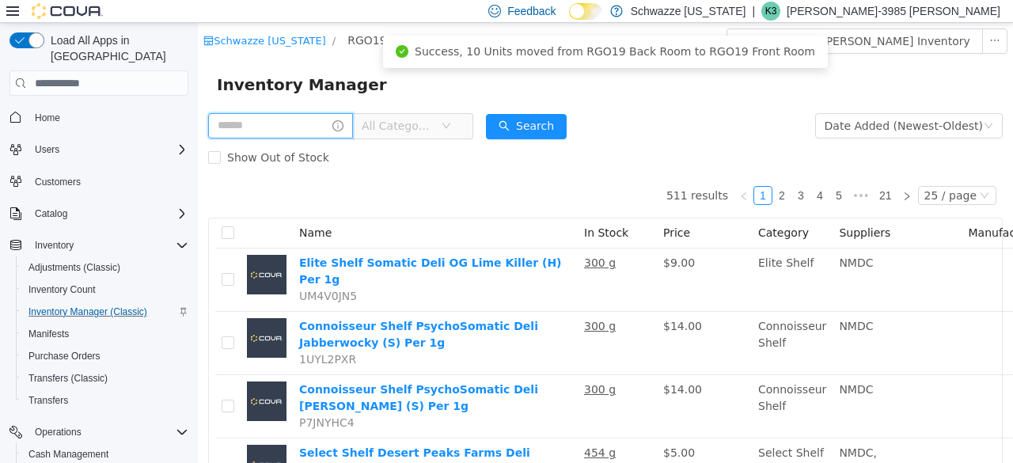
click at [323, 130] on input "text" at bounding box center [280, 125] width 145 height 25
type input "**********"
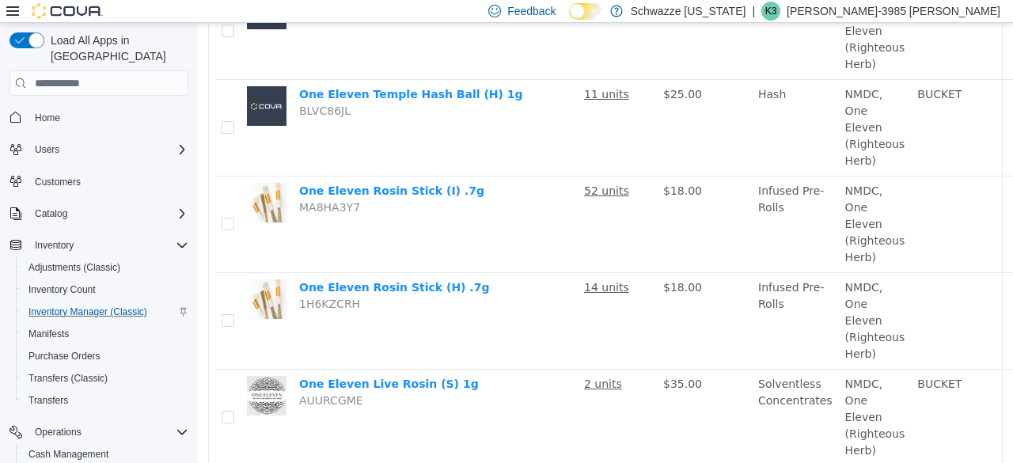
scroll to position [426, 0]
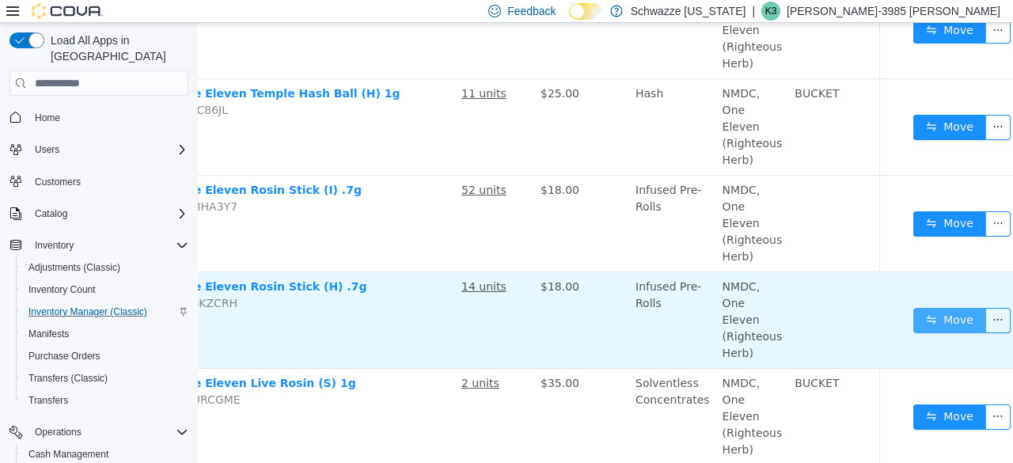
click at [922, 317] on button "Move" at bounding box center [949, 320] width 73 height 25
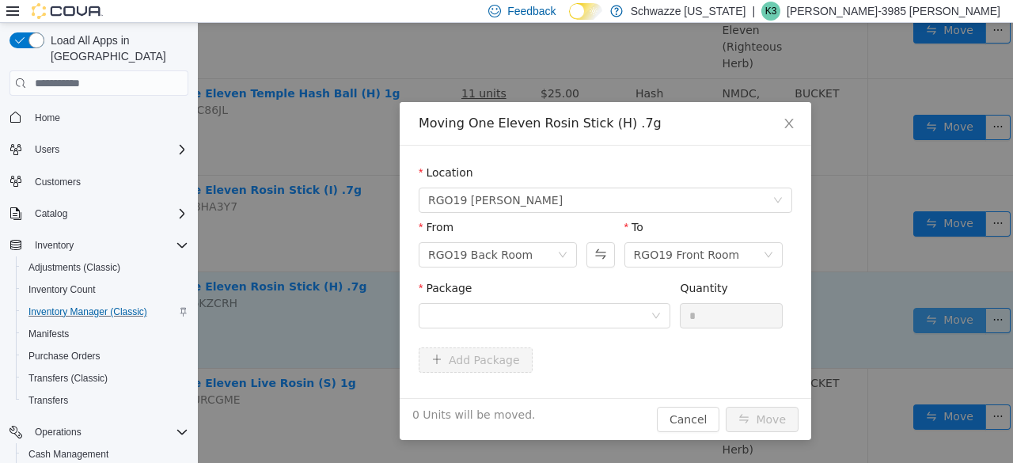
scroll to position [426, 111]
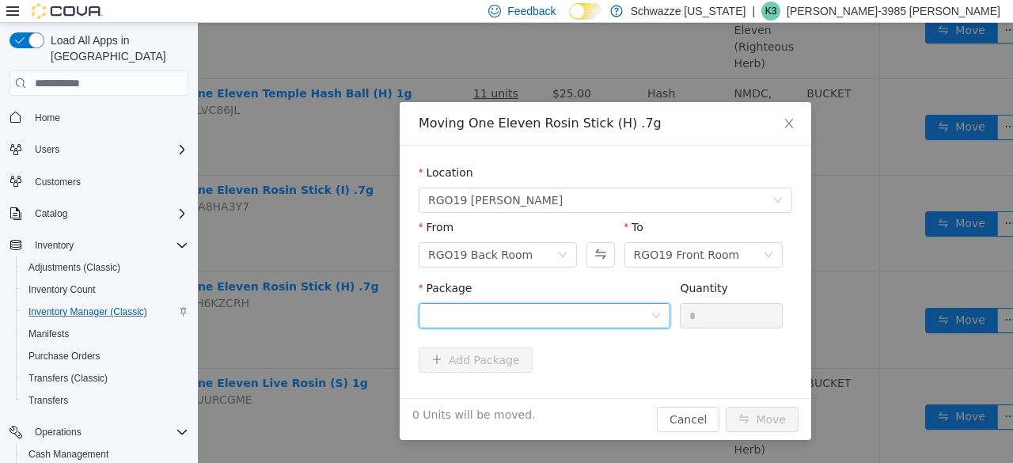
click at [582, 315] on div at bounding box center [539, 316] width 222 height 24
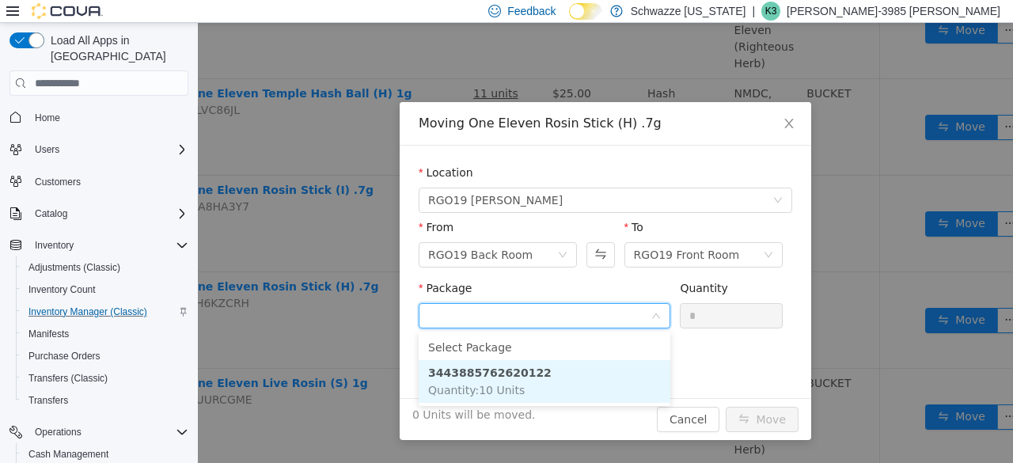
click at [556, 399] on li "3443885762620122 Quantity : 10 Units" at bounding box center [545, 381] width 252 height 43
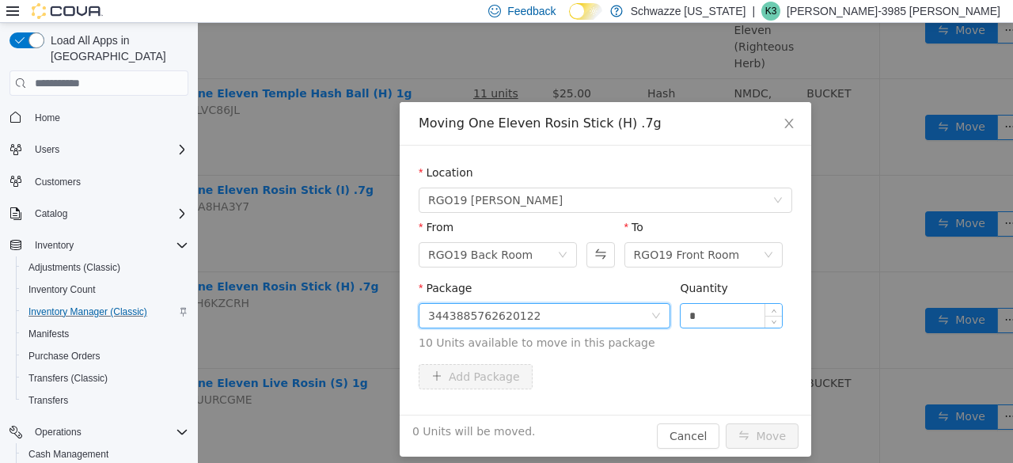
click at [682, 313] on input "*" at bounding box center [731, 316] width 101 height 24
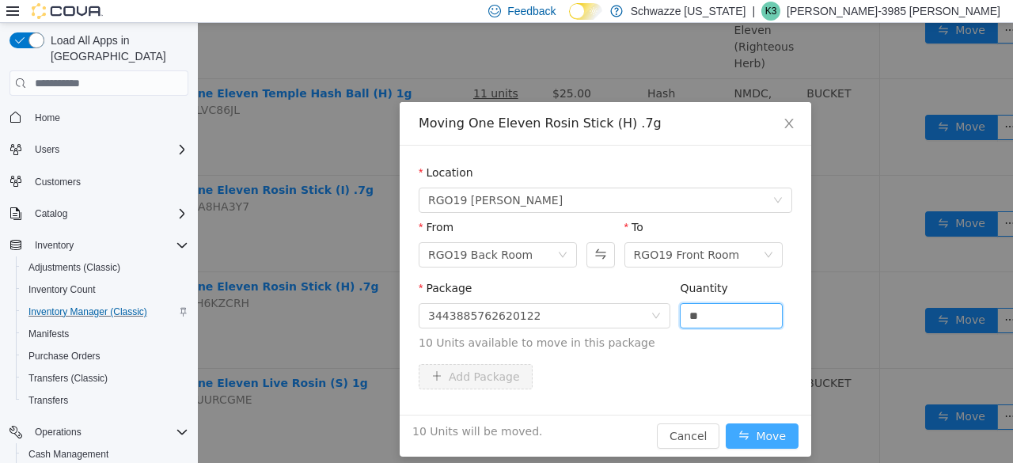
type input "**"
click at [769, 437] on button "Move" at bounding box center [762, 435] width 73 height 25
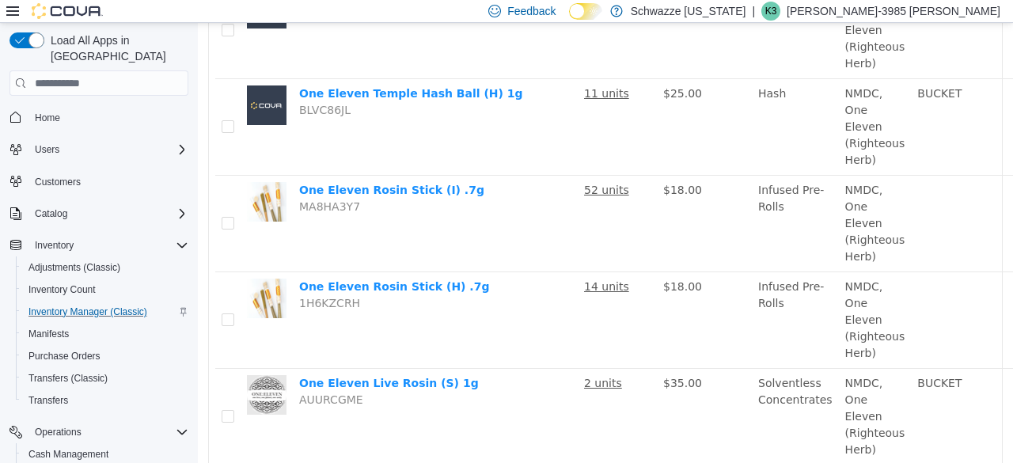
scroll to position [0, 0]
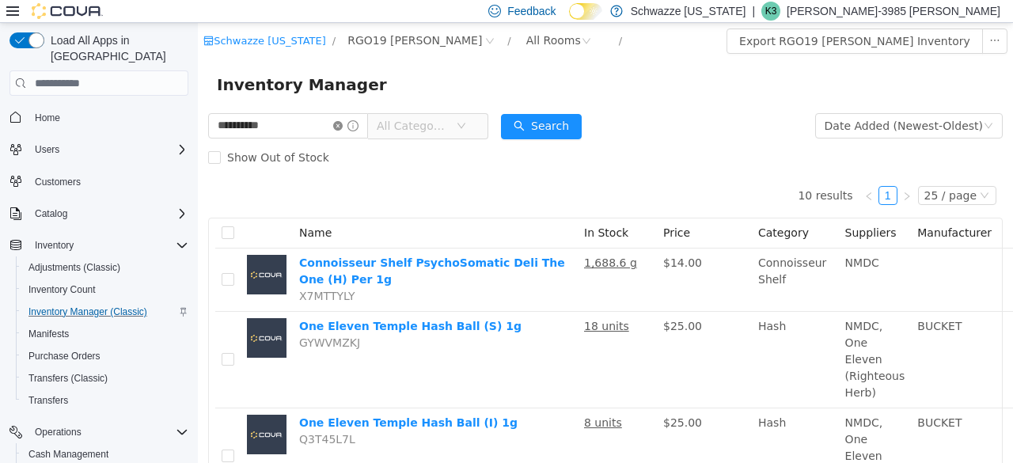
click at [343, 130] on icon "icon: close-circle" at bounding box center [337, 125] width 9 height 9
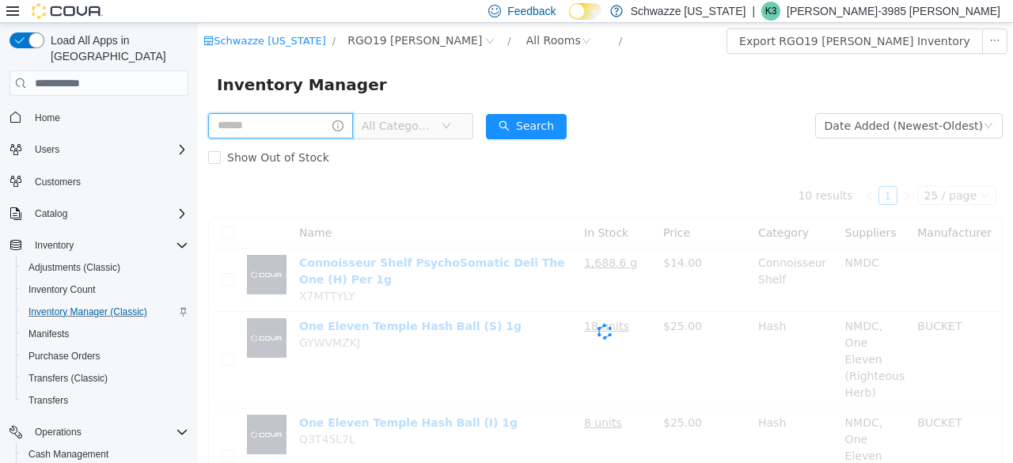
click at [341, 127] on input "text" at bounding box center [280, 125] width 145 height 25
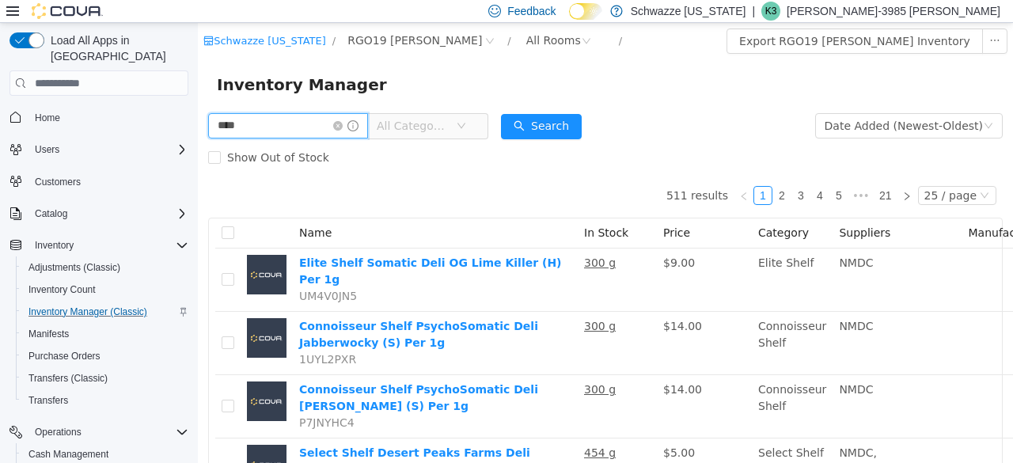
type input "****"
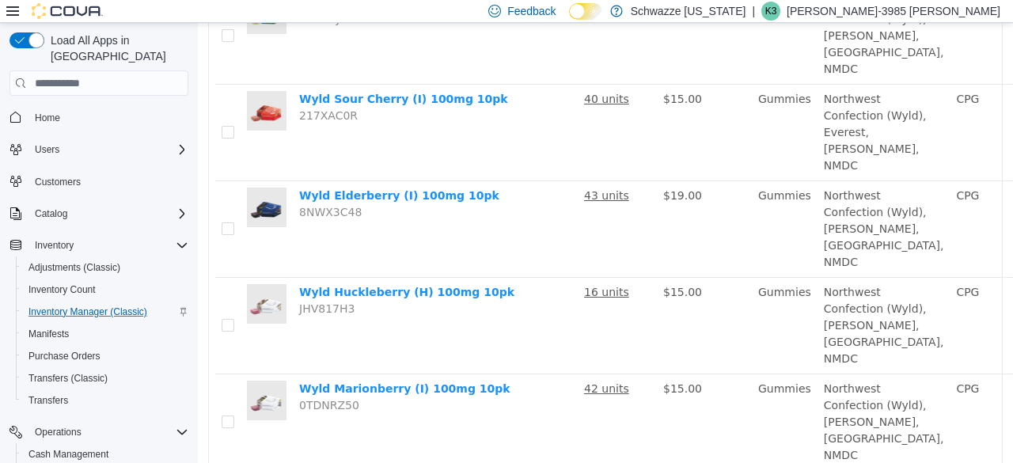
scroll to position [847, 0]
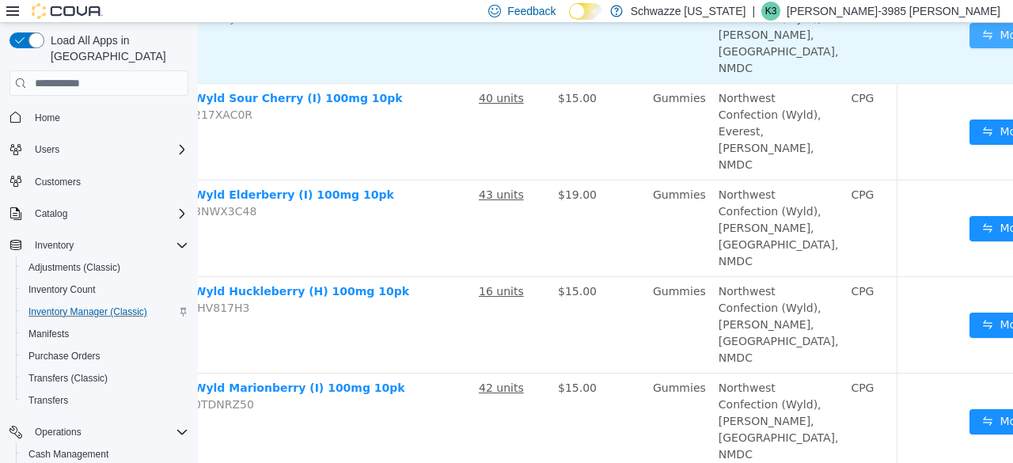
click at [970, 48] on button "Move" at bounding box center [1006, 35] width 73 height 25
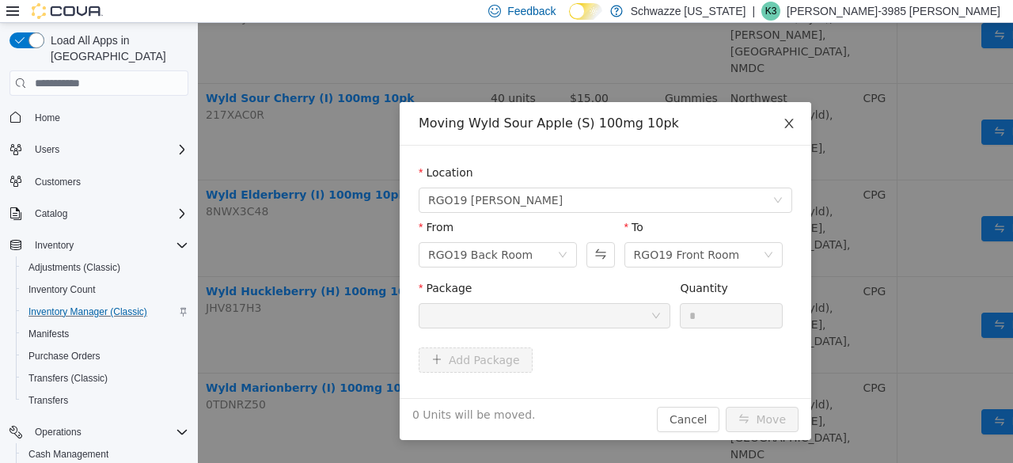
click at [796, 120] on span "Close" at bounding box center [789, 124] width 44 height 44
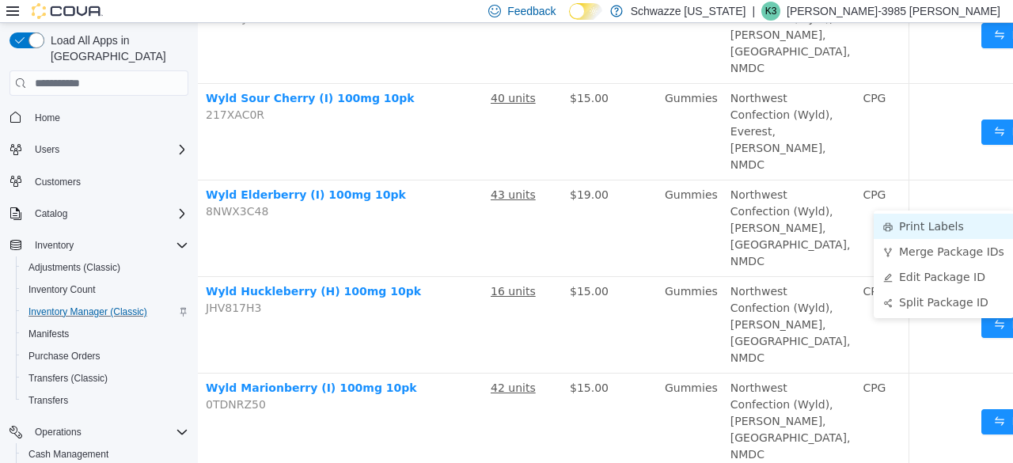
click at [937, 226] on li "Print Labels" at bounding box center [944, 226] width 140 height 25
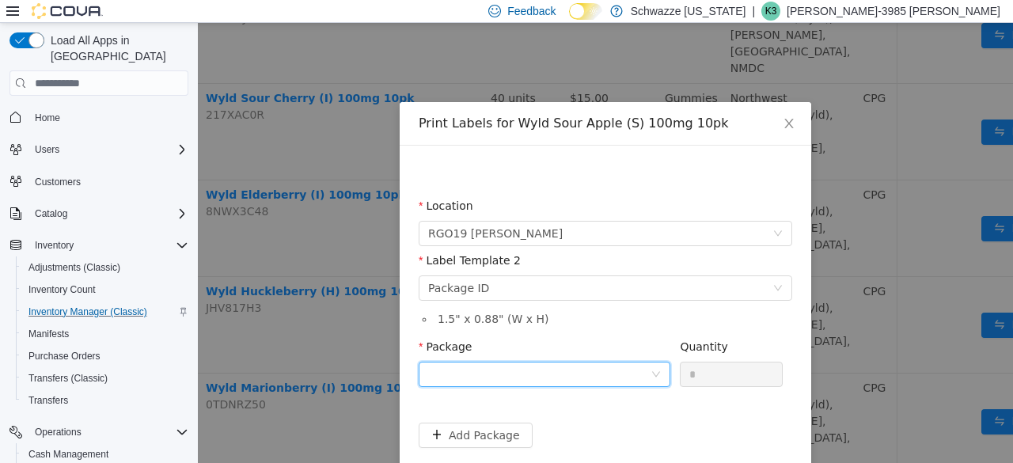
click at [537, 368] on div at bounding box center [539, 375] width 222 height 24
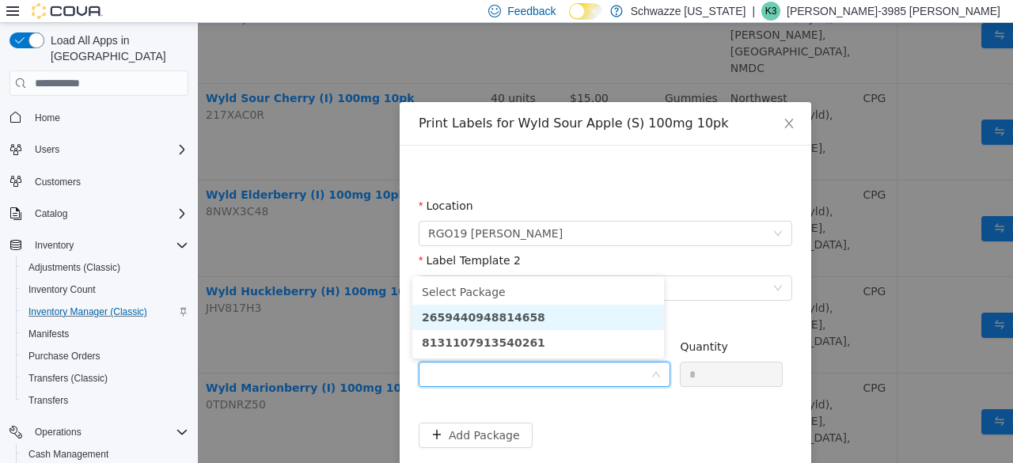
click at [540, 320] on li "2659440948814658" at bounding box center [538, 317] width 252 height 25
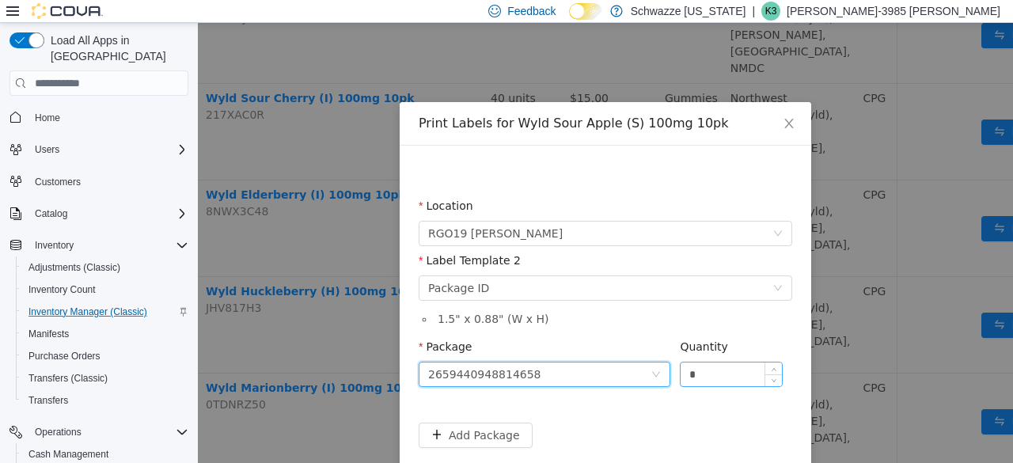
click at [707, 374] on input "*" at bounding box center [731, 375] width 101 height 24
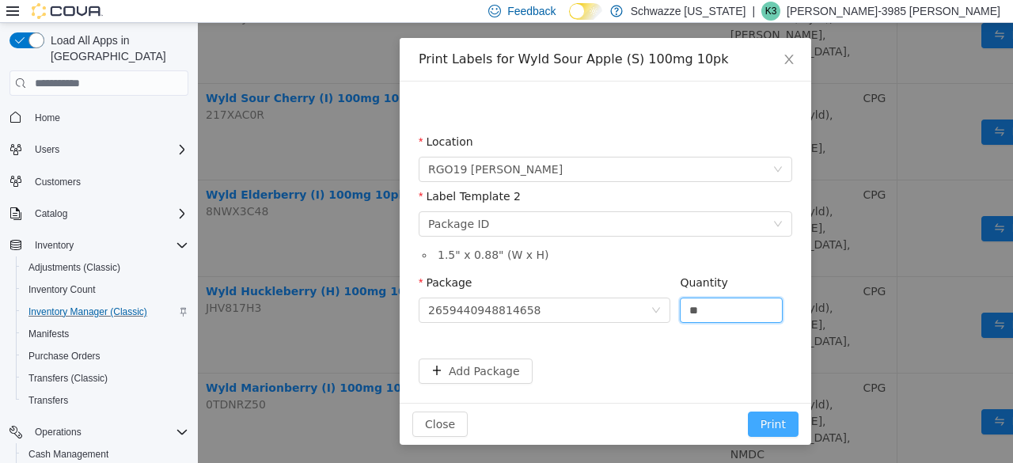
type input "**"
click at [771, 423] on button "Print" at bounding box center [773, 424] width 51 height 25
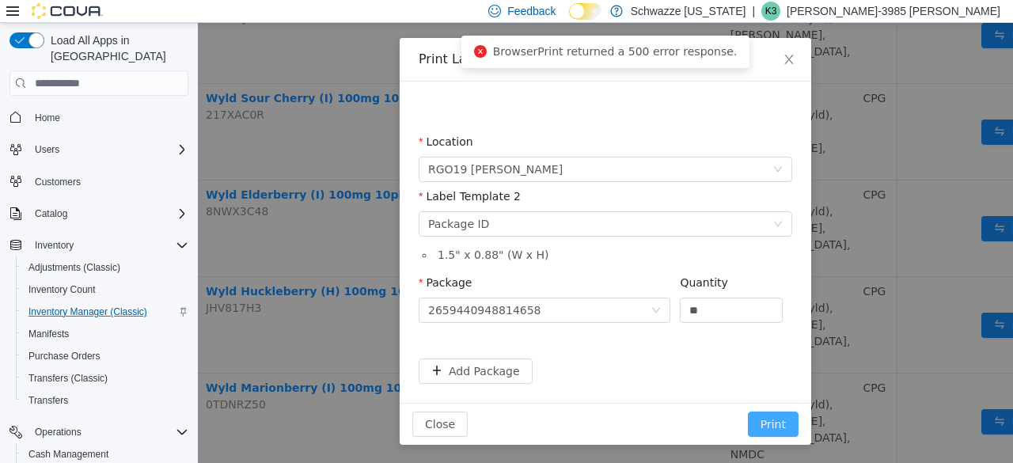
click at [768, 418] on button "Print" at bounding box center [773, 424] width 51 height 25
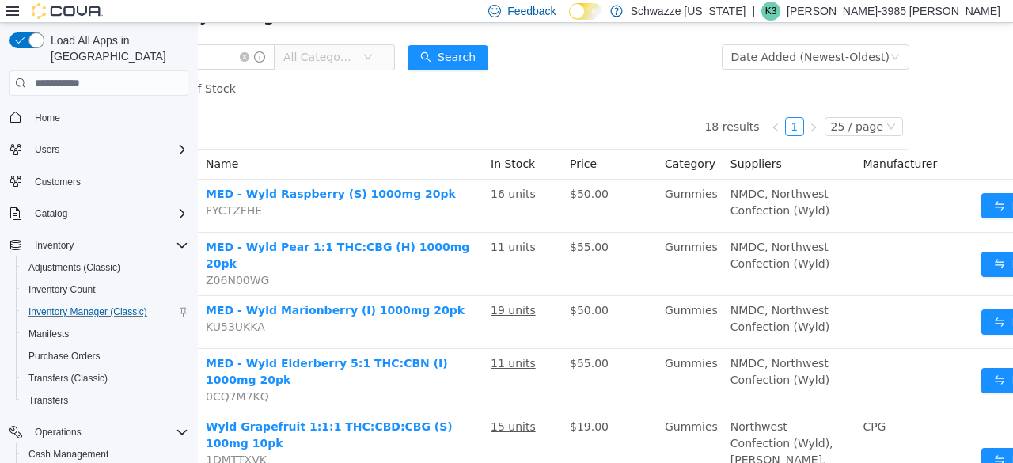
scroll to position [0, 93]
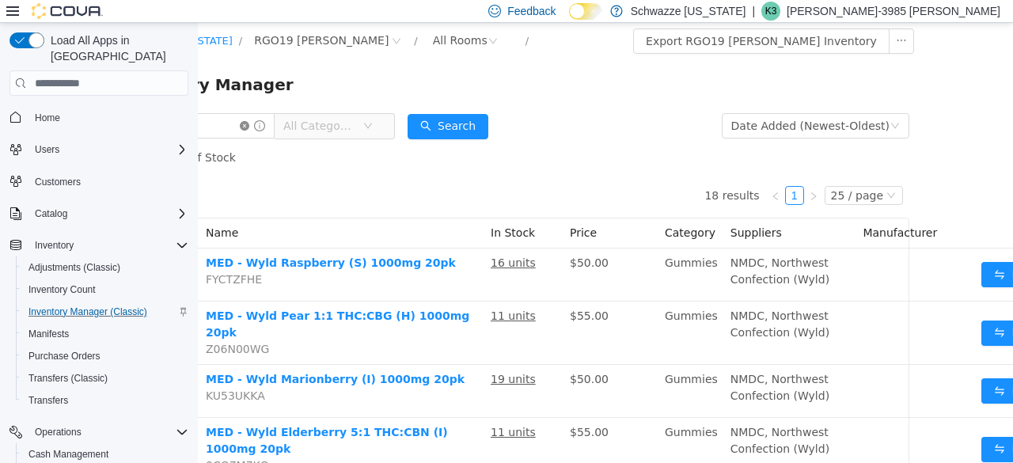
click at [249, 127] on icon "icon: close-circle" at bounding box center [244, 125] width 9 height 9
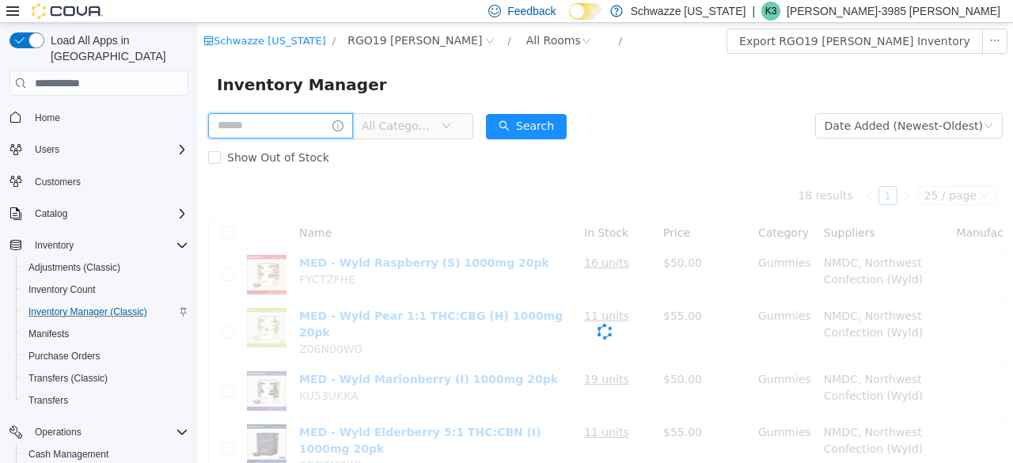
click at [253, 127] on input "text" at bounding box center [280, 125] width 145 height 25
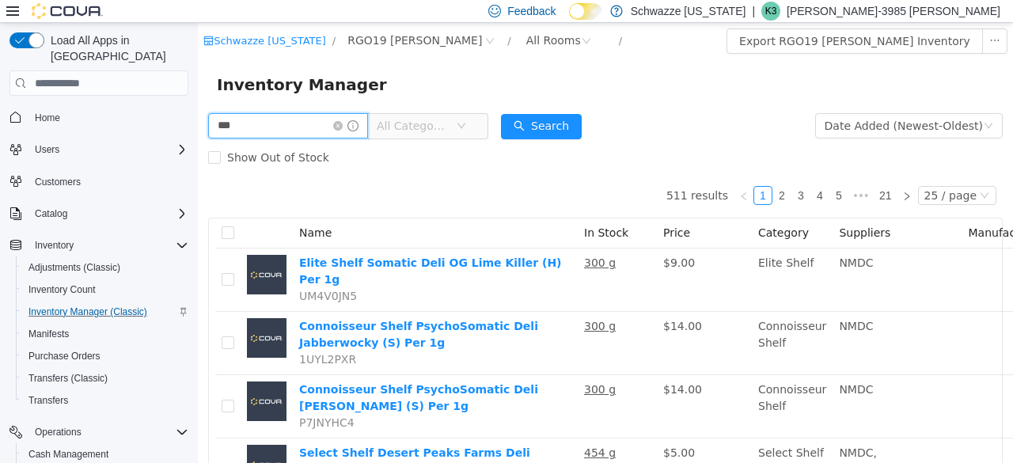
type input "*********"
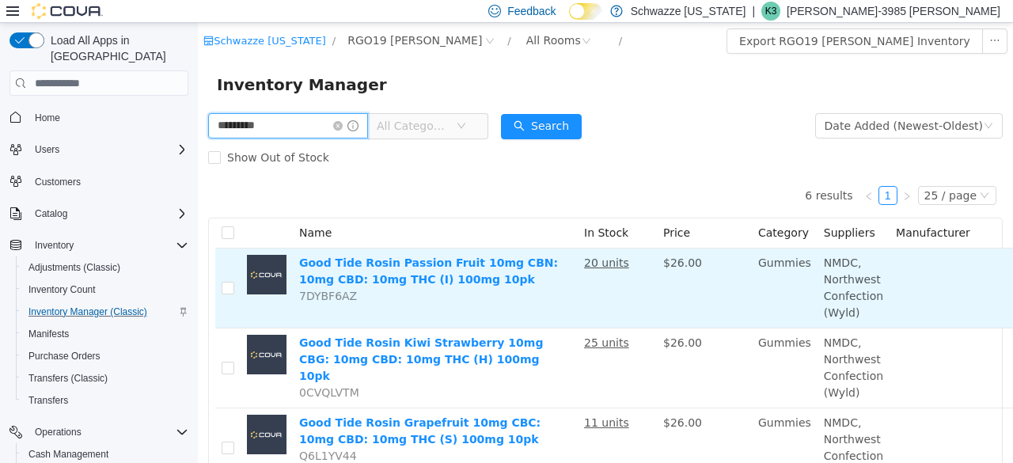
scroll to position [0, 105]
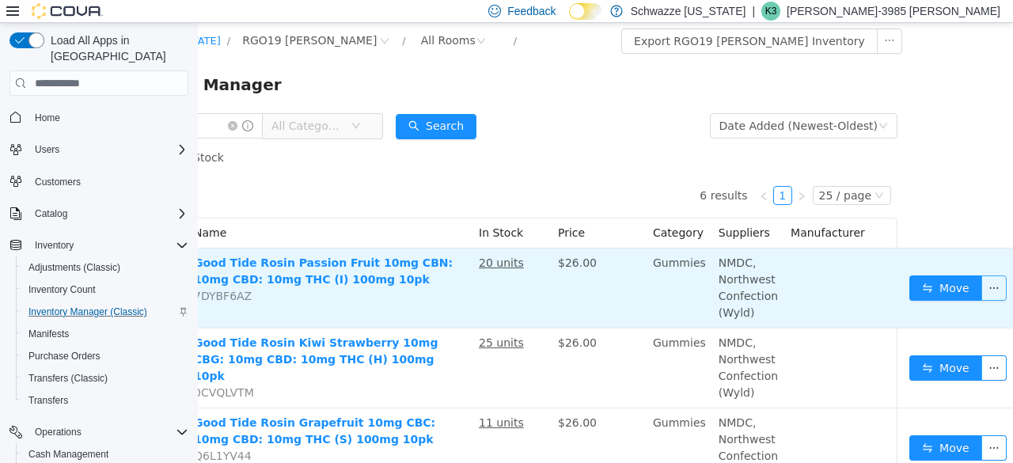
click at [982, 294] on button "button" at bounding box center [994, 287] width 25 height 25
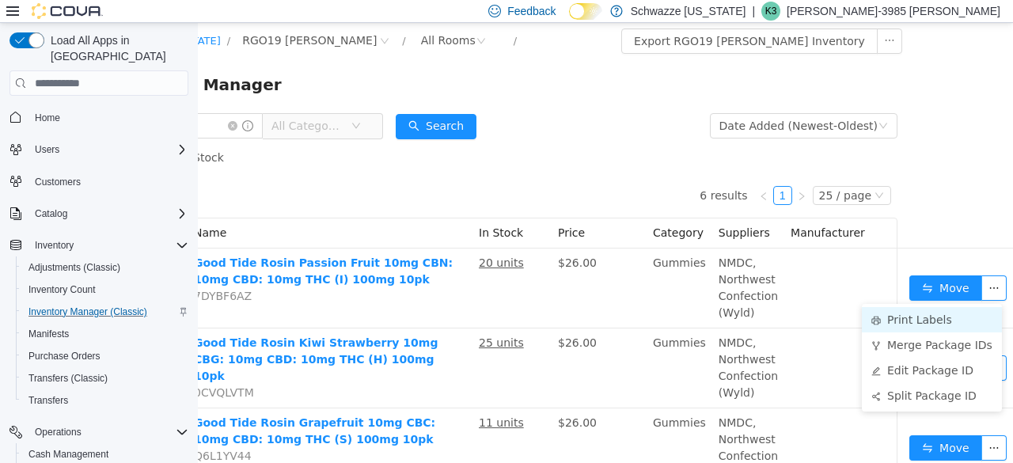
click at [907, 326] on li "Print Labels" at bounding box center [932, 319] width 140 height 25
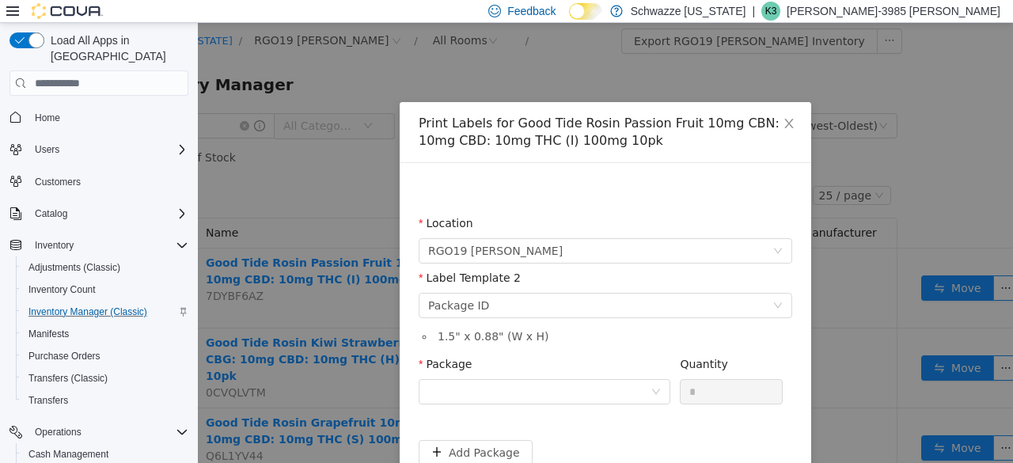
click at [620, 405] on div "Package" at bounding box center [545, 383] width 252 height 55
click at [621, 399] on div at bounding box center [539, 392] width 222 height 24
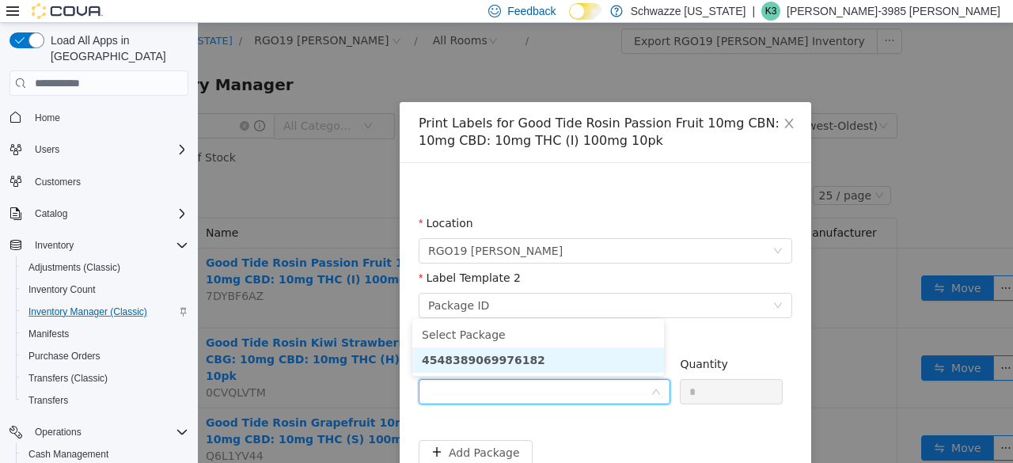
click at [561, 366] on li "4548389069976182" at bounding box center [538, 359] width 252 height 25
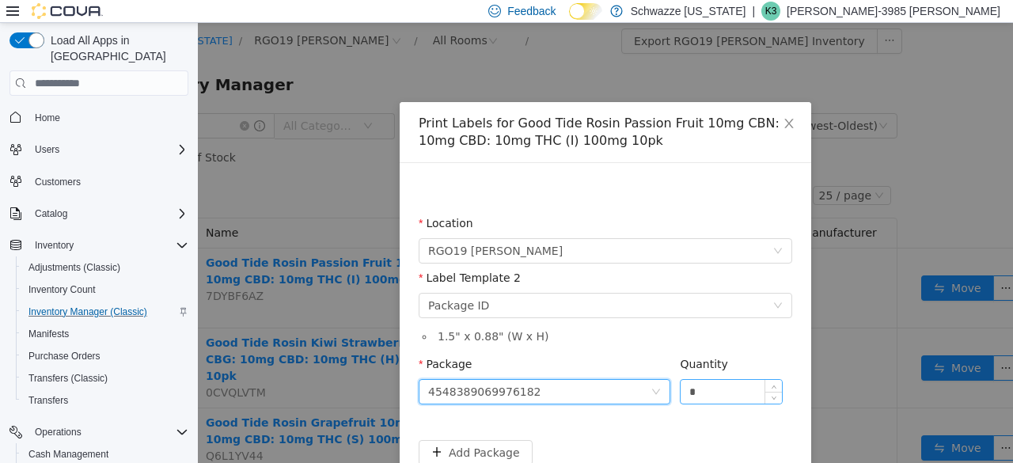
click at [701, 383] on input "*" at bounding box center [731, 392] width 101 height 24
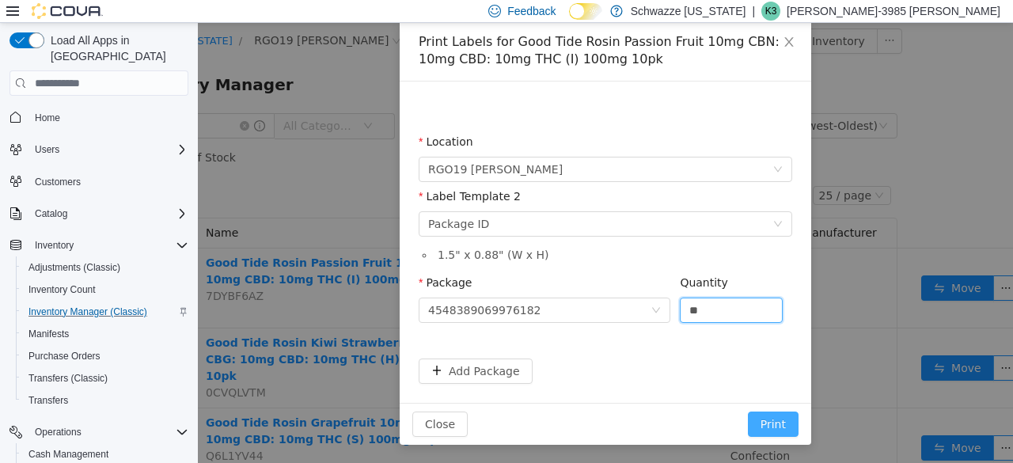
type input "**"
click at [773, 412] on button "Print" at bounding box center [773, 424] width 51 height 25
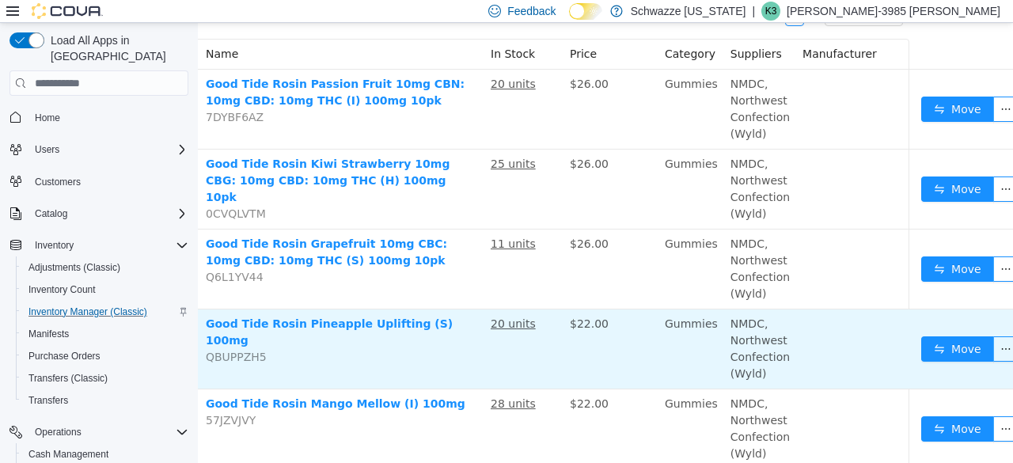
scroll to position [179, 105]
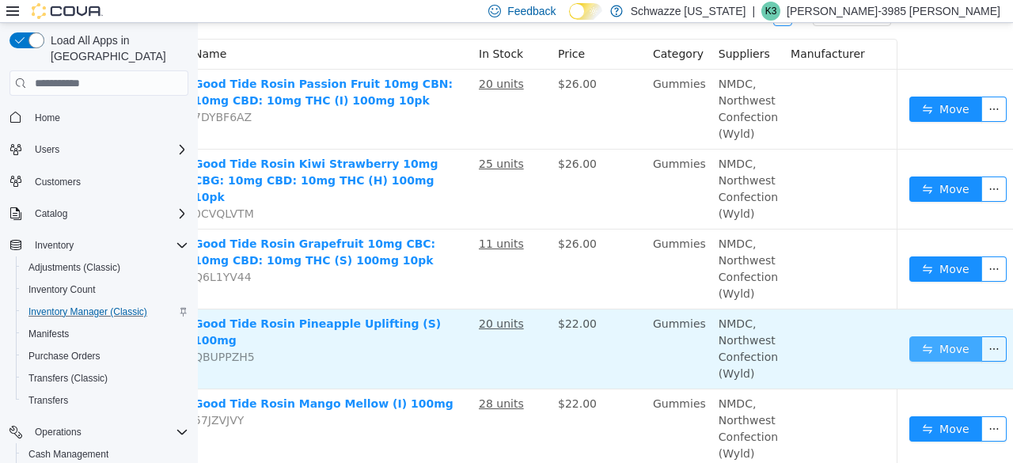
click at [965, 342] on button "Move" at bounding box center [945, 348] width 73 height 25
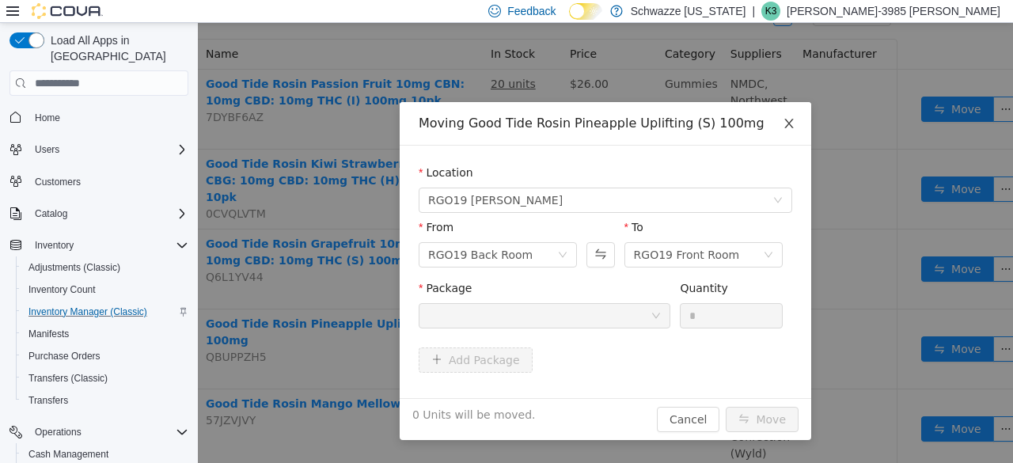
click at [782, 122] on span "Close" at bounding box center [789, 124] width 44 height 44
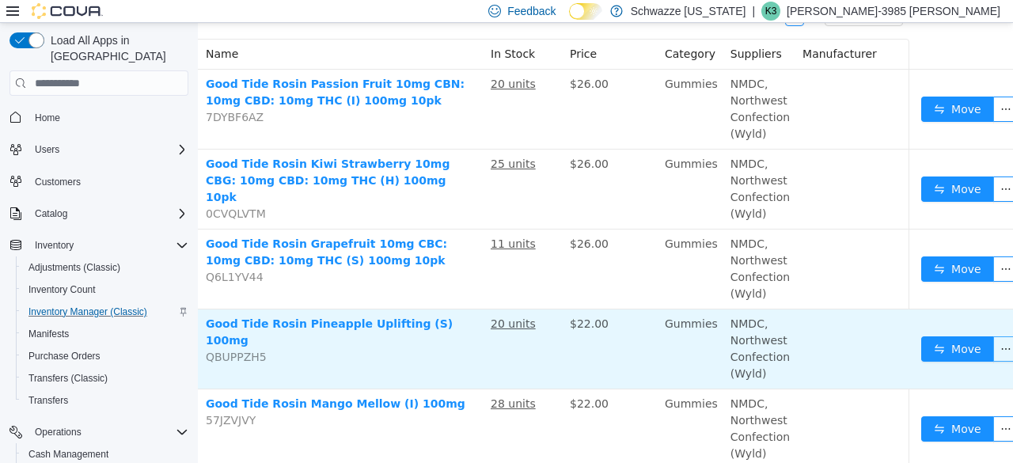
click at [993, 348] on button "button" at bounding box center [1005, 348] width 25 height 25
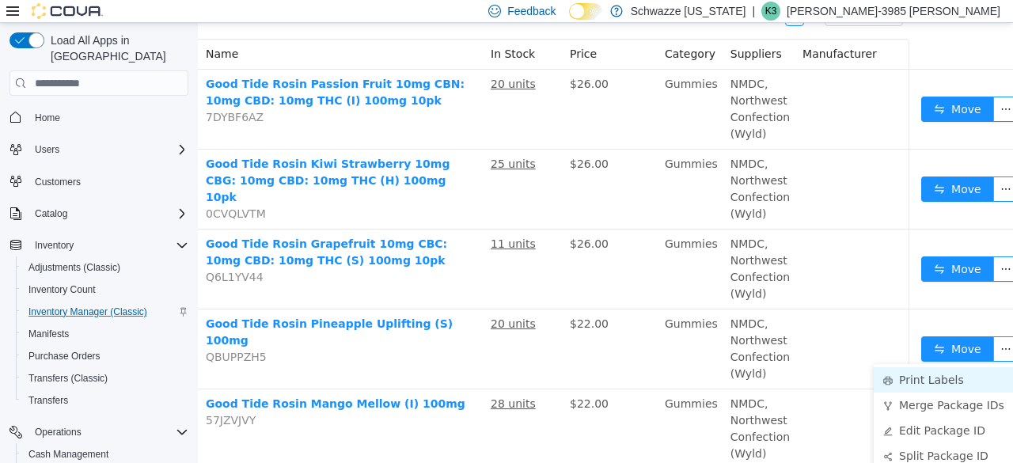
click at [929, 375] on li "Print Labels" at bounding box center [944, 379] width 140 height 25
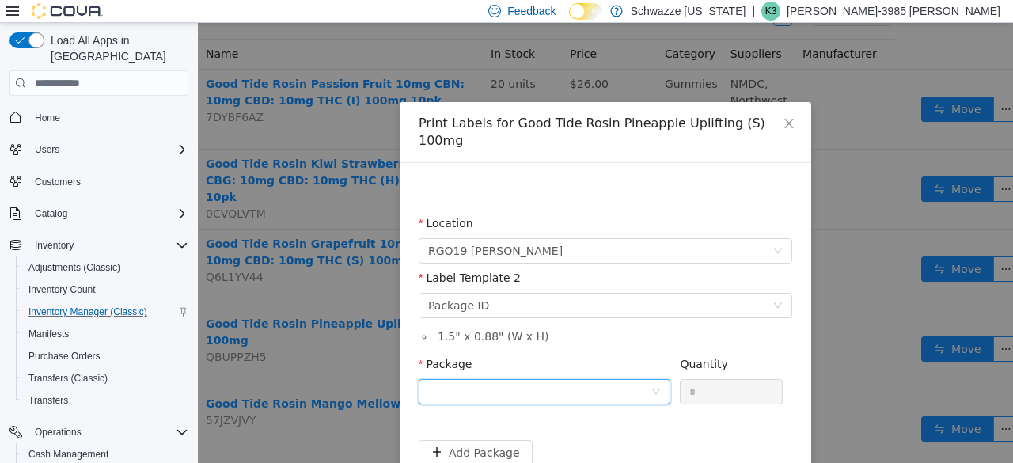
click at [611, 380] on div at bounding box center [539, 392] width 222 height 24
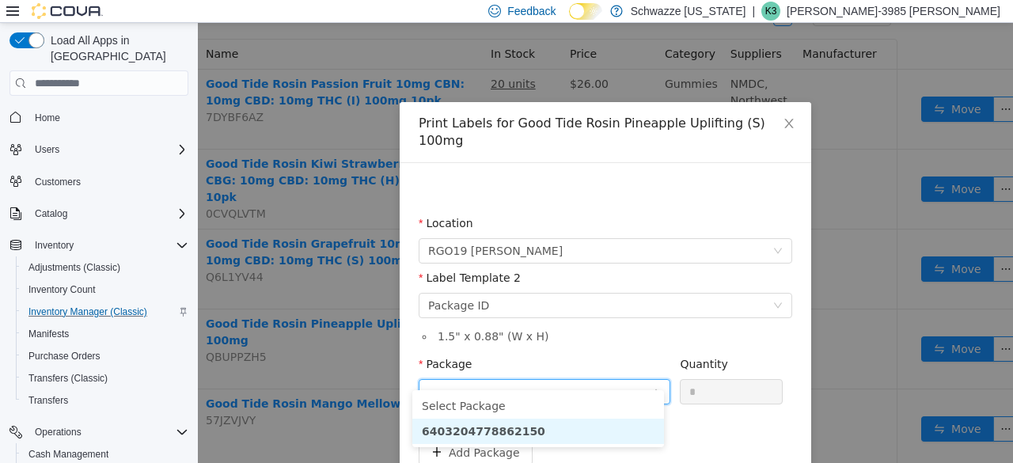
click at [563, 427] on li "6403204778862150" at bounding box center [538, 431] width 252 height 25
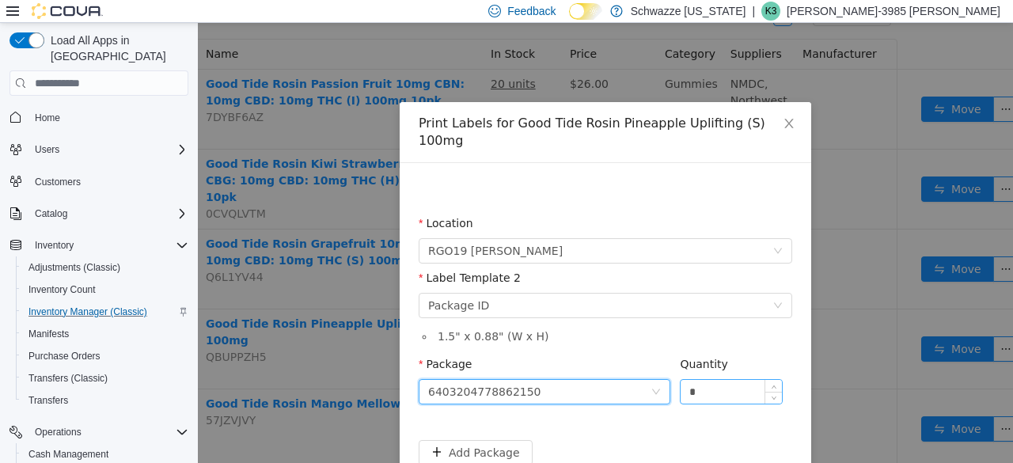
click at [711, 380] on input "*" at bounding box center [731, 392] width 101 height 24
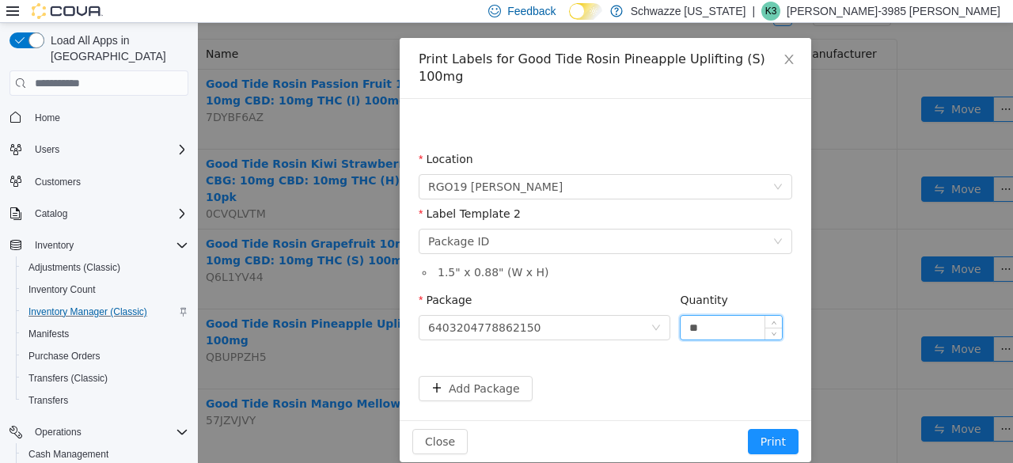
type input "**"
drag, startPoint x: 711, startPoint y: 370, endPoint x: 773, endPoint y: 420, distance: 80.0
click at [773, 420] on div "Print Labels for Good Tide Rosin Pineapple Uplifting (S) 100mg Location RGO19 […" at bounding box center [606, 250] width 412 height 424
click at [765, 429] on button "Print" at bounding box center [773, 441] width 51 height 25
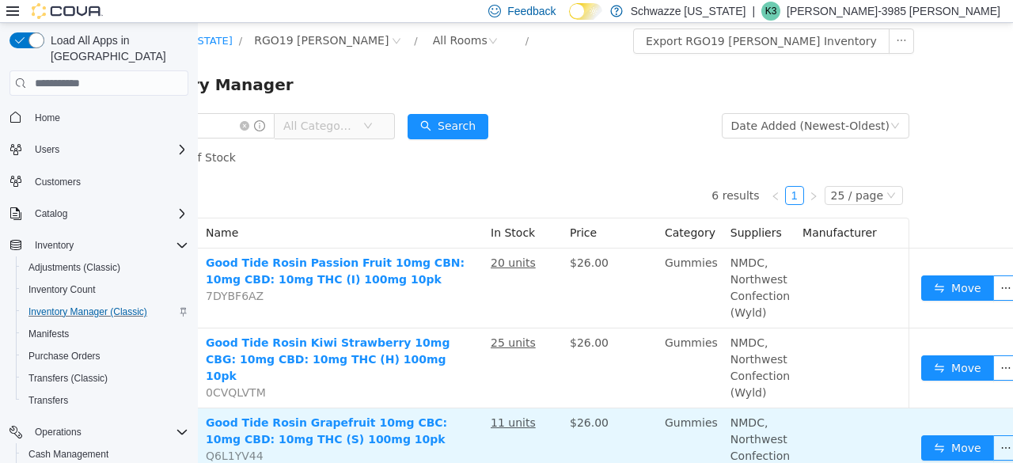
scroll to position [0, 0]
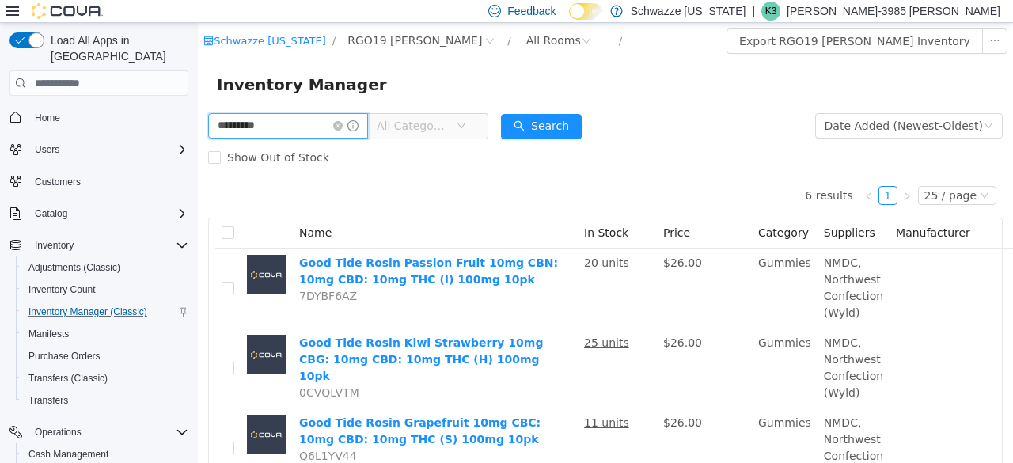
click at [272, 128] on input "*********" at bounding box center [288, 125] width 160 height 25
type input "*"
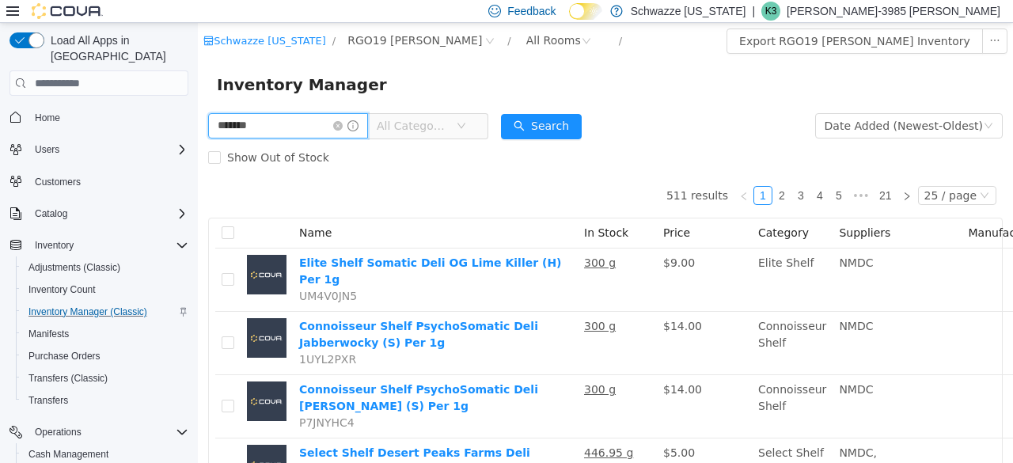
type input "*******"
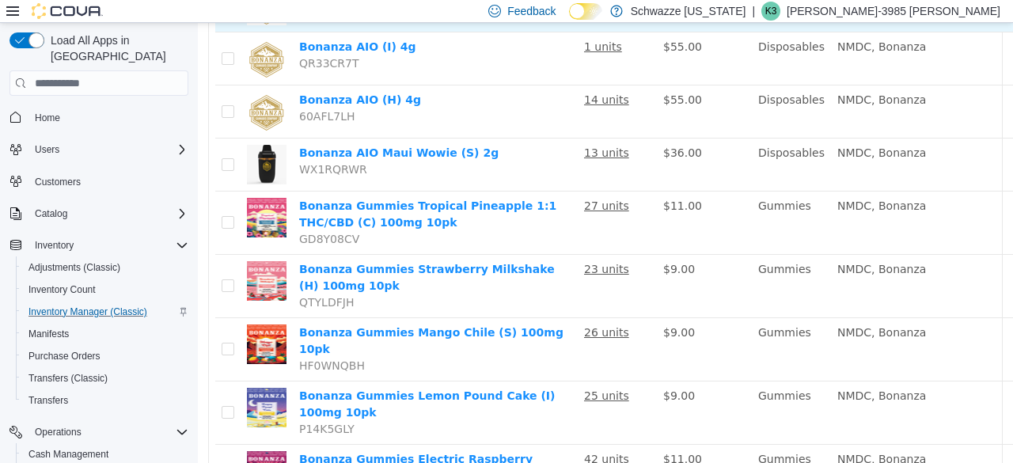
scroll to position [269, 114]
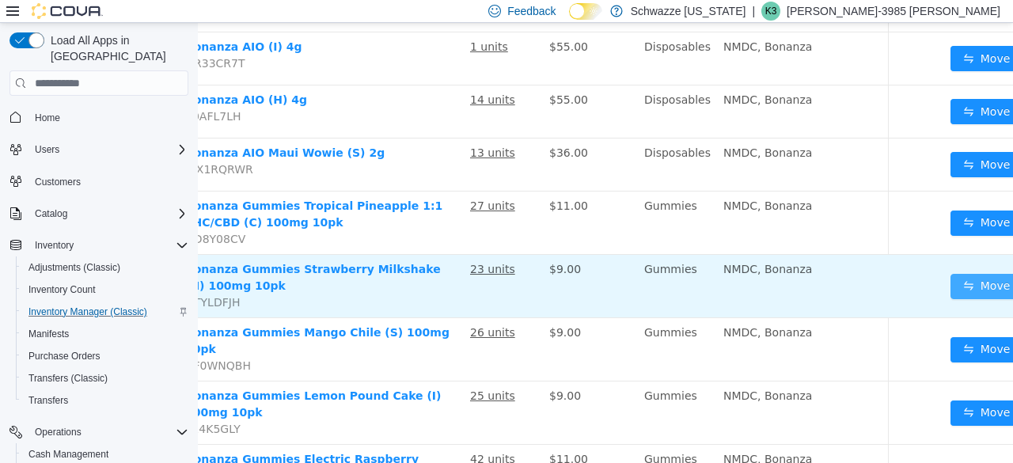
click at [951, 283] on button "Move" at bounding box center [987, 286] width 73 height 25
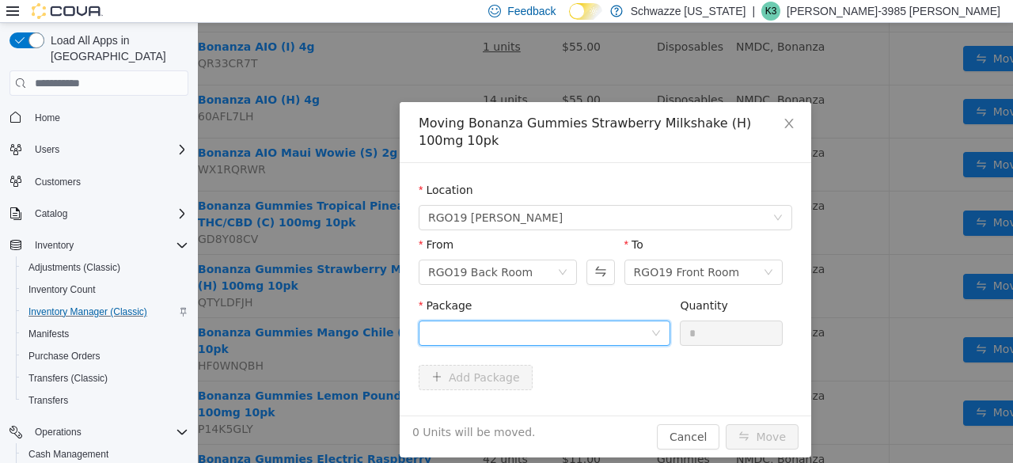
click at [551, 329] on div at bounding box center [539, 333] width 222 height 24
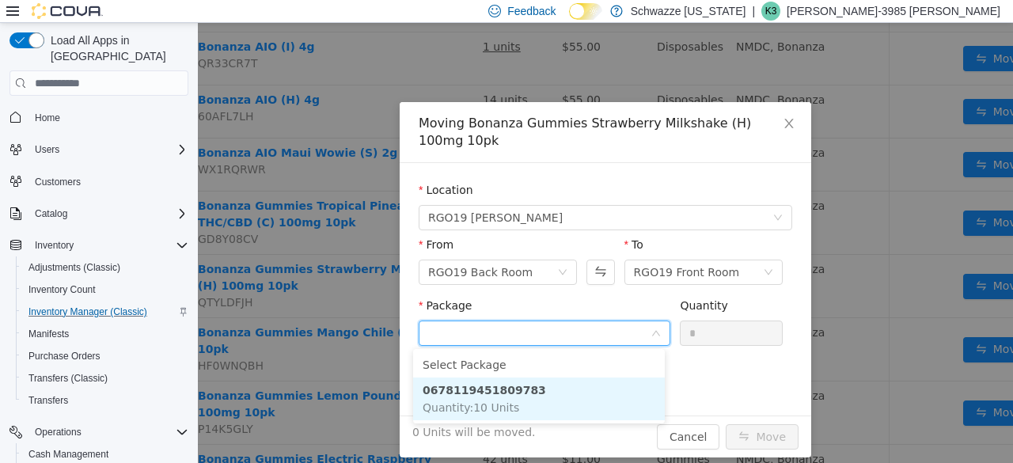
click at [494, 402] on span "Quantity : 10 Units" at bounding box center [471, 407] width 97 height 13
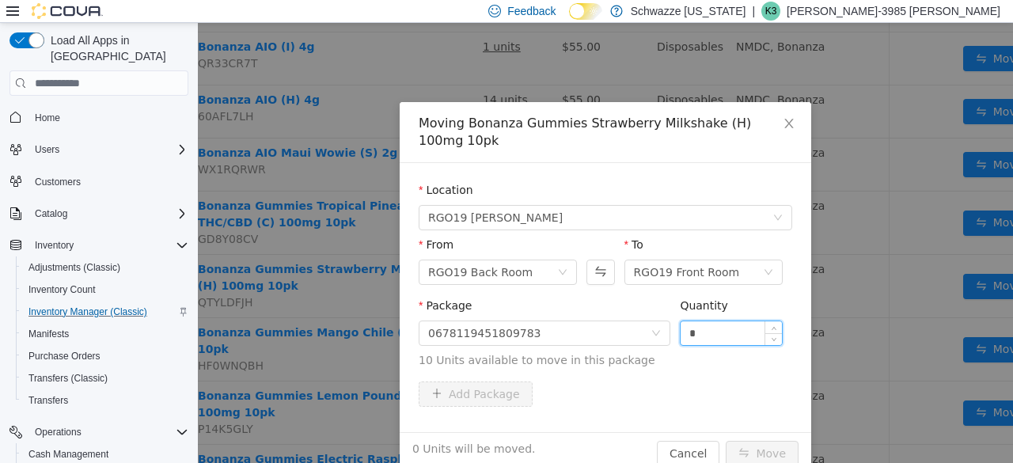
click at [708, 329] on input "*" at bounding box center [731, 333] width 101 height 24
type input "**"
click at [726, 441] on button "Move" at bounding box center [762, 453] width 73 height 25
